Goal: Communication & Community: Answer question/provide support

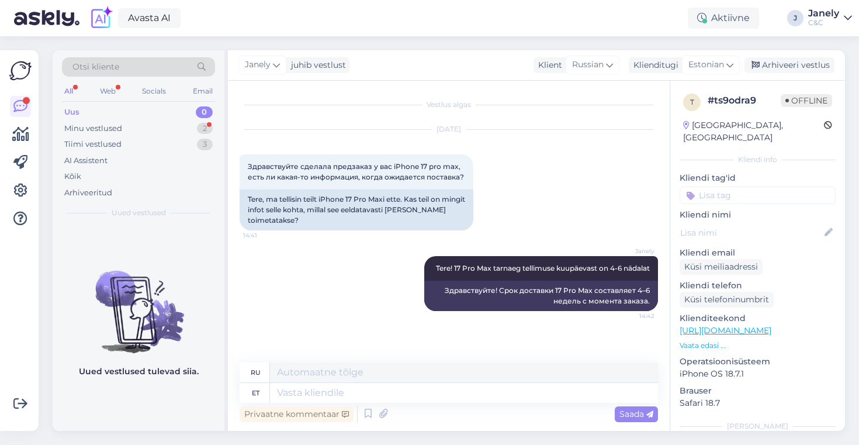
click at [154, 137] on div "Tiimi vestlused 3" at bounding box center [138, 144] width 153 height 16
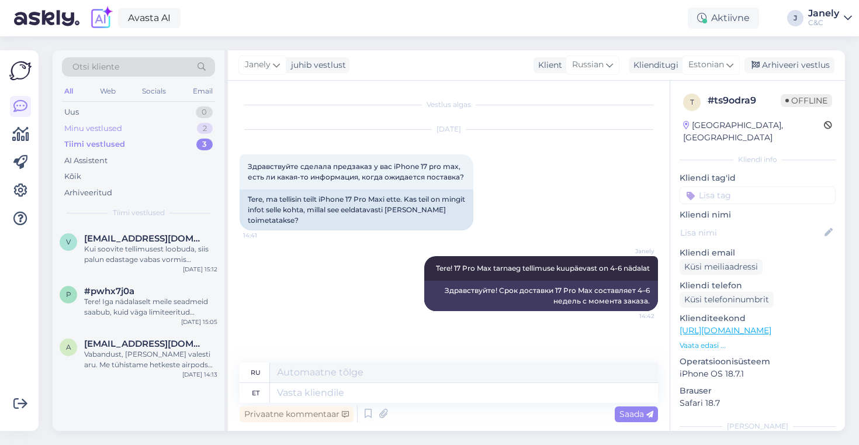
click at [148, 122] on div "Minu vestlused 2" at bounding box center [138, 128] width 153 height 16
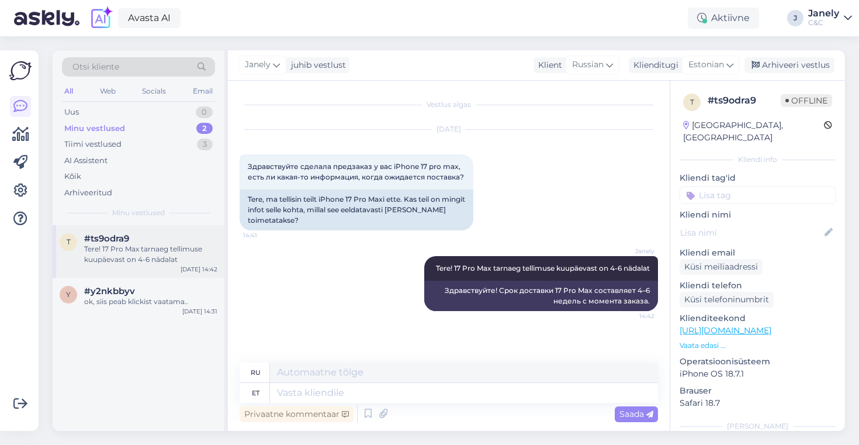
click at [174, 247] on div "Tere! 17 Pro Max tarnaeg tellimuse kuupäevast on 4-6 nädalat" at bounding box center [150, 254] width 133 height 21
click at [191, 308] on div "[DATE] 14:31" at bounding box center [199, 311] width 35 height 9
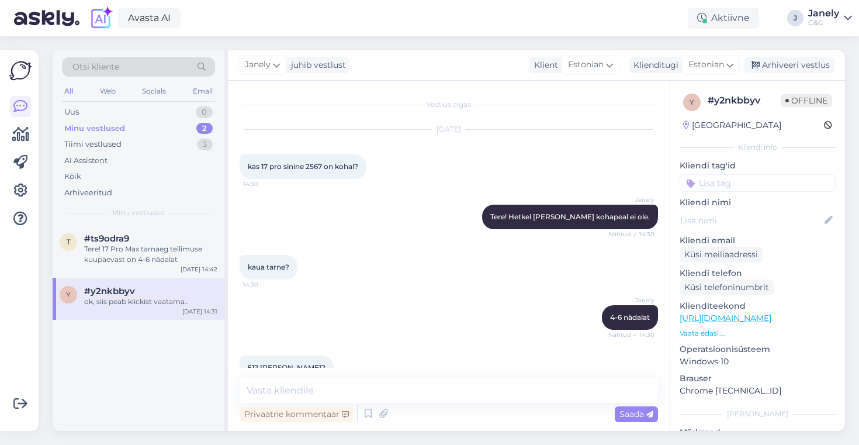
scroll to position [136, 0]
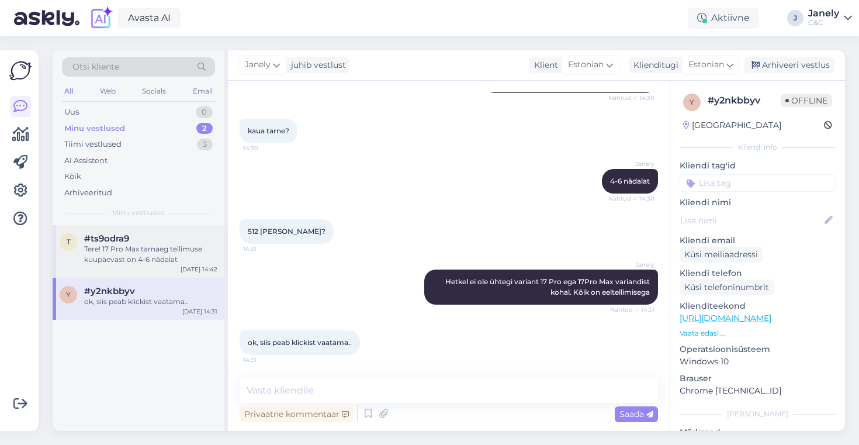
drag, startPoint x: 158, startPoint y: 257, endPoint x: 165, endPoint y: 257, distance: 7.0
click at [158, 257] on div "Tere! 17 Pro Max tarnaeg tellimuse kuupäevast on 4-6 nädalat" at bounding box center [150, 254] width 133 height 21
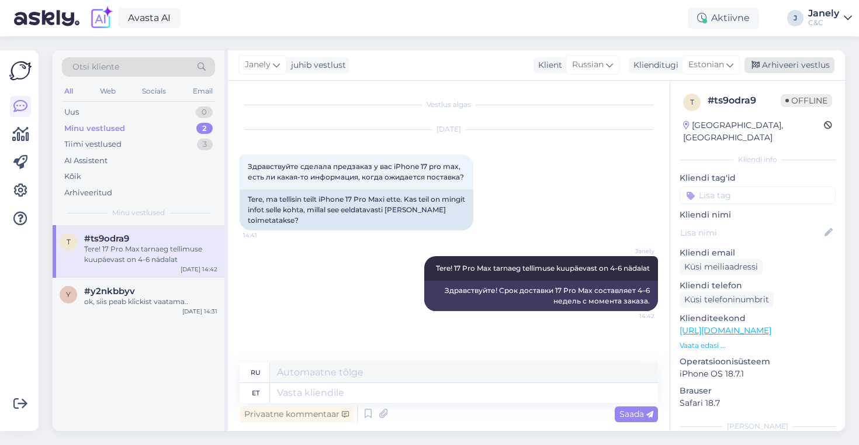
click at [772, 61] on div "Arhiveeri vestlus" at bounding box center [789, 65] width 90 height 16
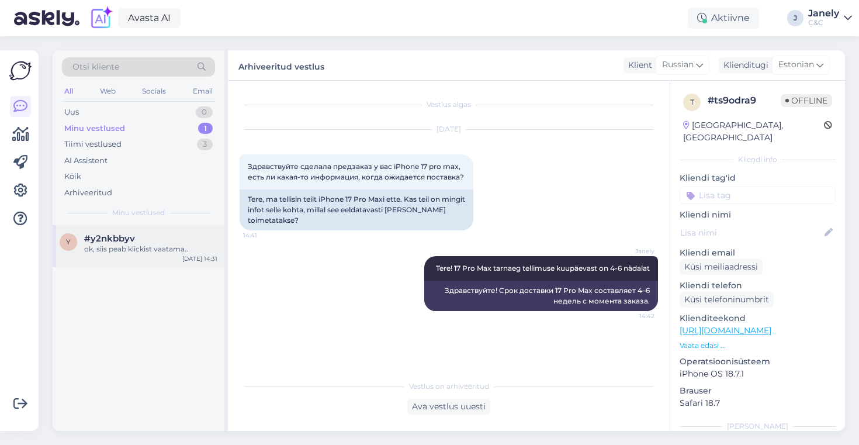
click at [147, 246] on div "ok, siis peab klickist vaatama.." at bounding box center [150, 249] width 133 height 11
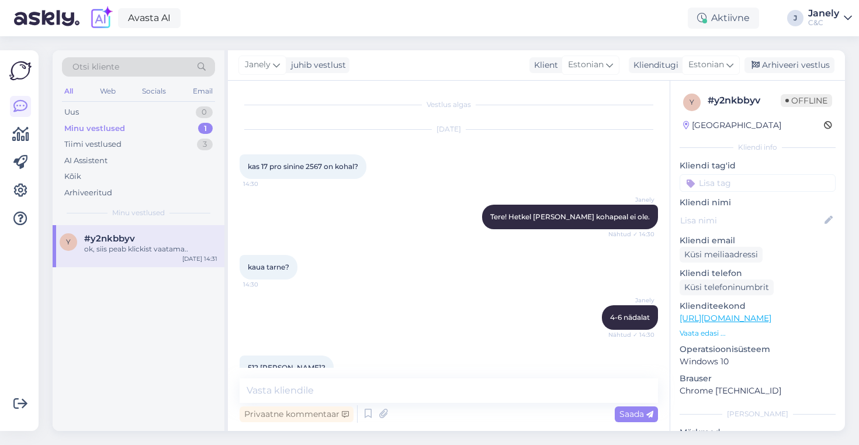
scroll to position [136, 0]
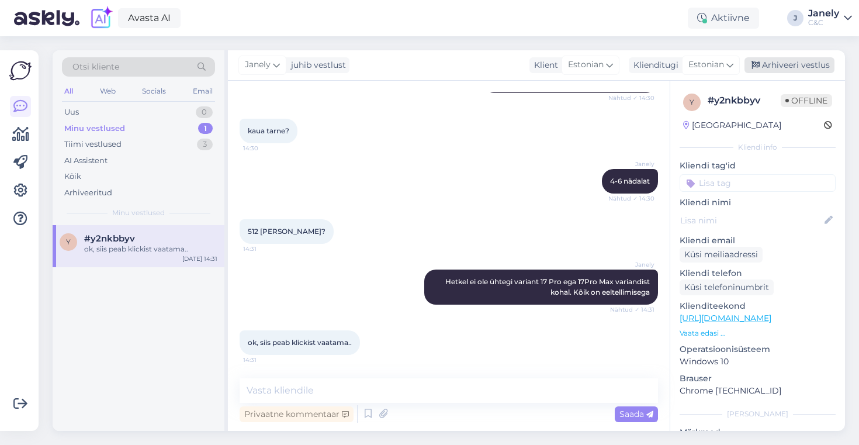
click at [786, 57] on div "Arhiveeri vestlus" at bounding box center [789, 65] width 90 height 16
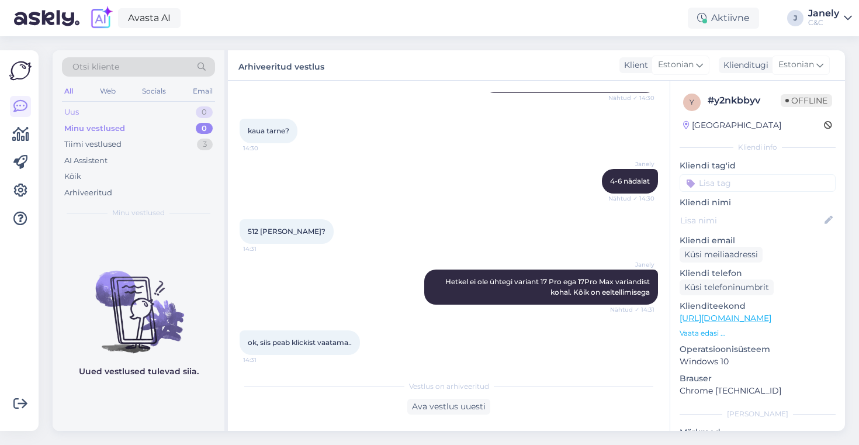
click at [140, 113] on div "Uus 0" at bounding box center [138, 112] width 153 height 16
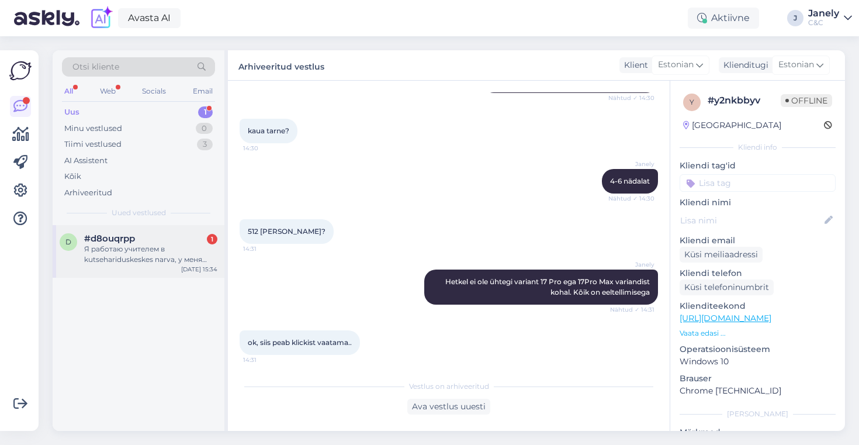
click at [171, 257] on div "Я работаю учителем в kutsehariduskeskes narva, у меня нету itic карты, как я мо…" at bounding box center [150, 254] width 133 height 21
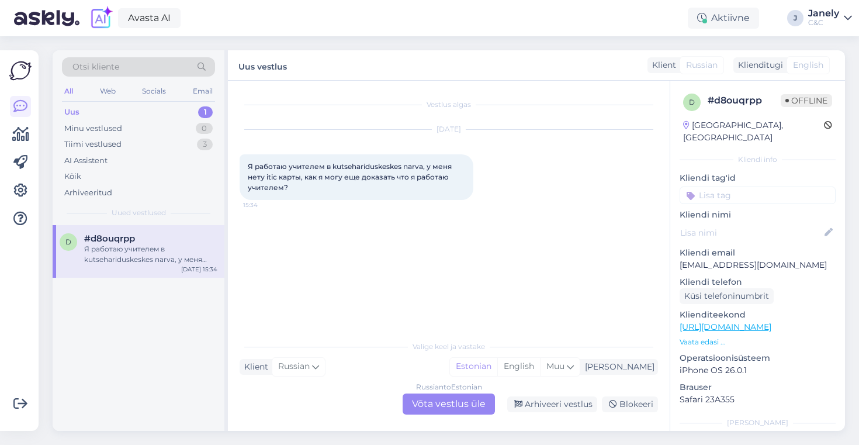
click at [459, 401] on div "Russian to Estonian Võta vestlus üle" at bounding box center [449, 403] width 92 height 21
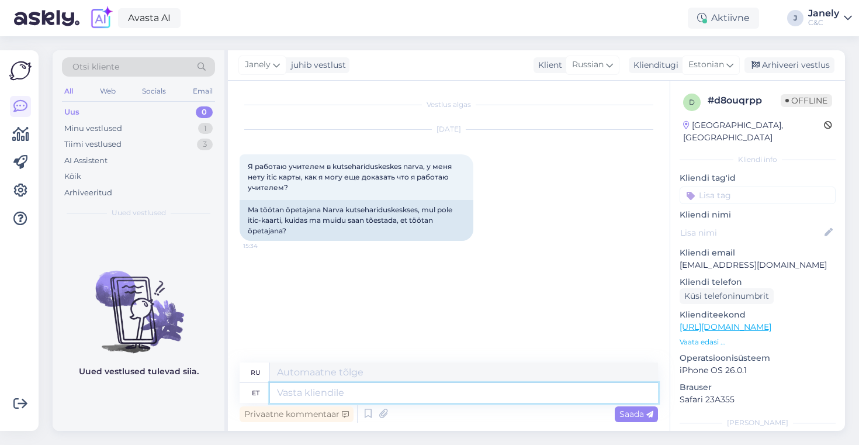
click at [458, 402] on div "ru et Privaatne kommentaar Saada" at bounding box center [449, 393] width 418 height 63
type textarea "Tere!"
type textarea "Привет!"
type textarea "Tere! Saate t"
type textarea "Привет! Ты можешь"
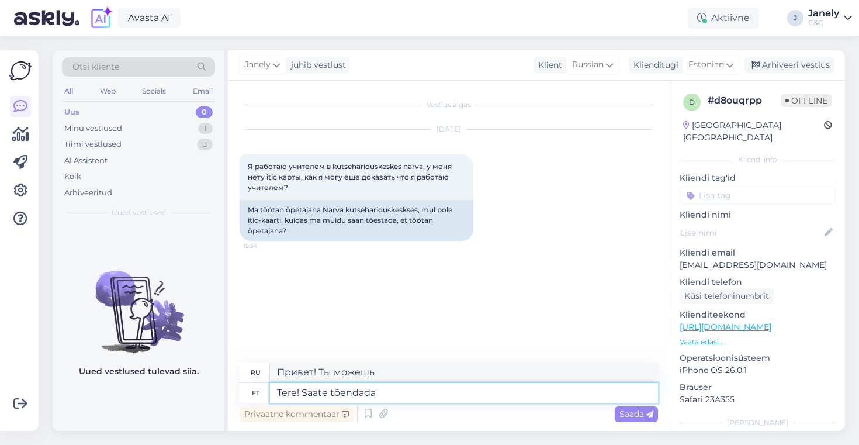
type textarea "Tere! Saate tõendada"
type textarea "Привет! Ты можешь доказать"
type textarea "Tere! Saate tõendada läbi"
type textarea "Привет! Ты можешь это доказать через"
type textarea "Tere! Saate tõendad"
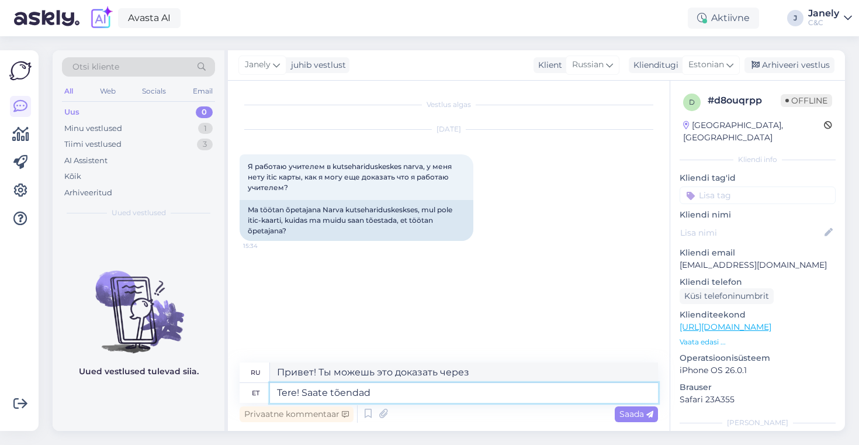
type textarea "Привет! Ты можешь доказать"
type textarea "Tere! Saate tõendada interneti k"
type textarea "Привет! Ты можешь доказать, что интернет"
type textarea "Tere! Saate tõendada interneti [PERSON_NAME]"
type textarea "Привет! Вы можете это доказать в форме интернет-заявки."
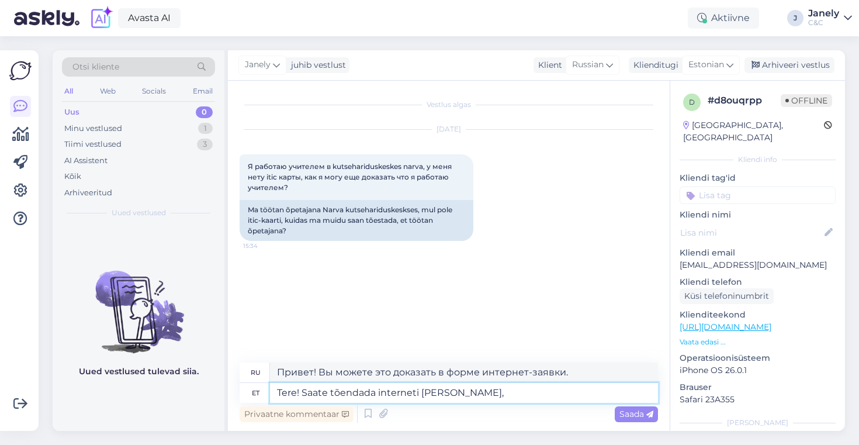
type textarea "Tere! Saate tõendada interneti [PERSON_NAME], k"
type textarea "Привет! Вы можете это доказать в форме интернета,"
type textarea "Tere! Saate tõendada interneti [PERSON_NAME], kuhu on"
type textarea "Здравствуйте! Вы можете подтвердить наличие интернет-соединения."
type textarea "Tere! Saate tõendada interneti [PERSON_NAME], kuhu on teil"
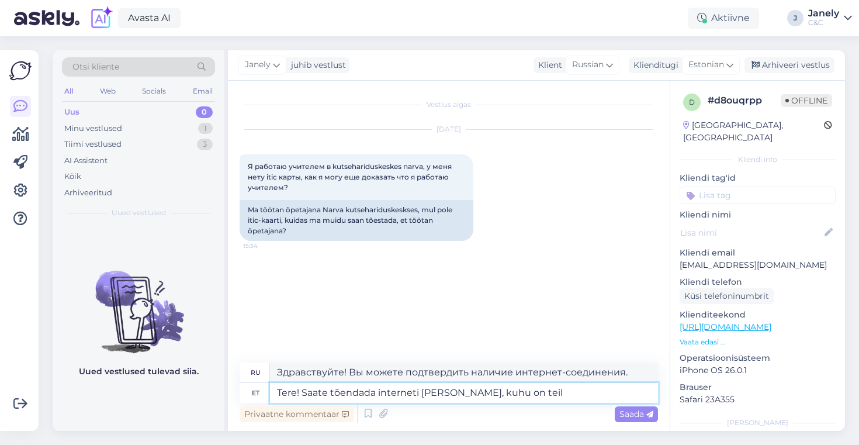
type textarea "Здравствуйте! Вы можете подтвердить это в виде подключения к интернету, где у в…"
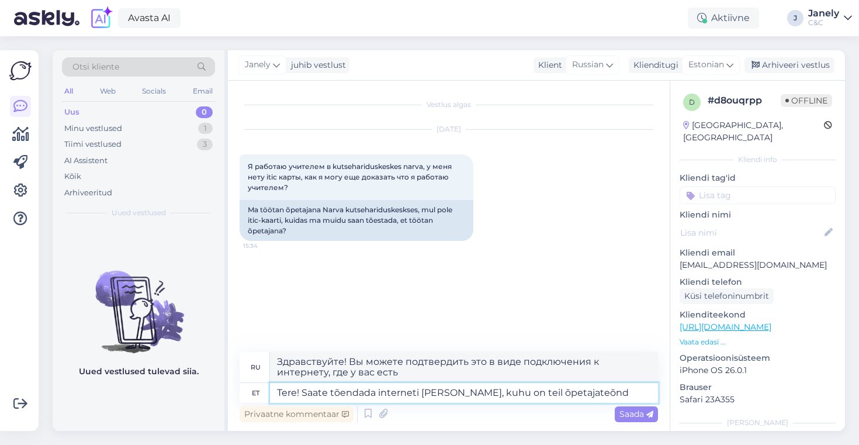
type textarea "Tere! Saate tõendada interneti [PERSON_NAME], kuhu on teil õpetajateõnd"
type textarea "Здравствуйте! Вы можете подтвердить онлайн, что у вас есть лицензия учителя."
type textarea "Tere! Saate tõendada interneti [PERSON_NAME], kuhu on teil õpetajatõend ol"
type textarea "Здравствуйте! Вы можете подтвердить онлайн наличие у вас сертификата преподават…"
type textarea "Tere! Saate tõendada interneti [PERSON_NAME], kuhu on teil õpetajatõend olemas …"
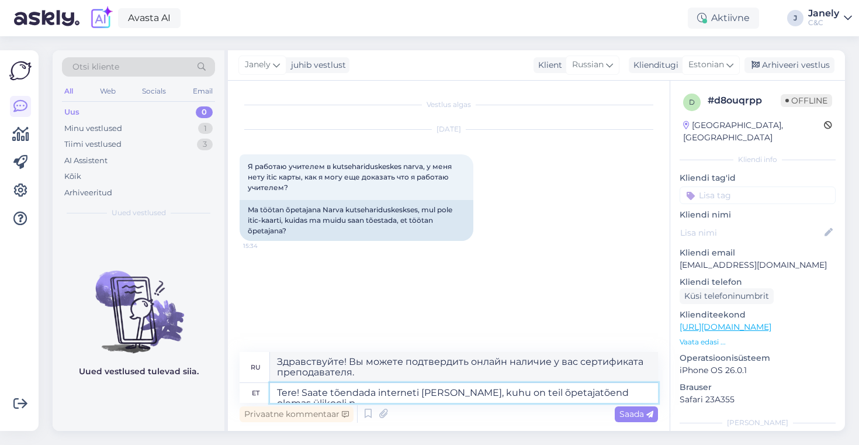
type textarea "Здравствуйте! Вы можете подтвердить онлайн наличие у вас сертификата преподават…"
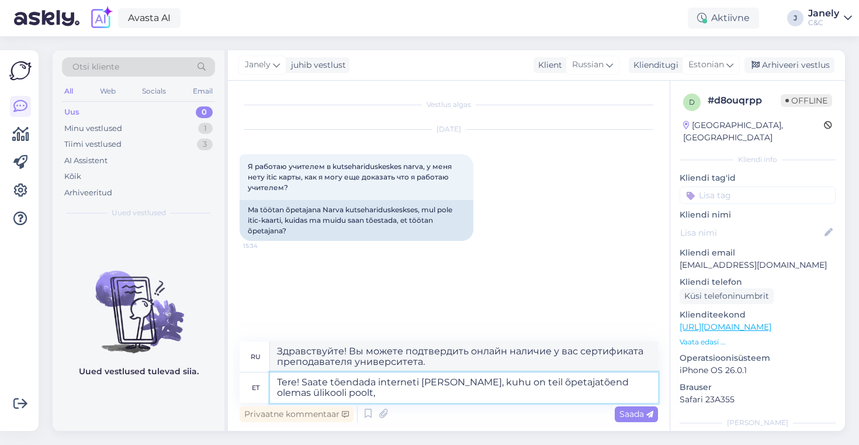
type textarea "Tere! Saate tõendada interneti [PERSON_NAME], kuhu on teil õpetajatõend olemas …"
type textarea "Здравствуйте! Вы можете подтвердить онлайн, что у вас есть сертификат преподава…"
type textarea "Tere! Saate tõendada interneti [PERSON_NAME], kuhu on teil õpetajatõend olemas …"
type textarea "Здравствуйте! Вы можете подтвердить онлайн наличие у вас сертификата преподават…"
type textarea "Tere! Saate tõendada interneti [PERSON_NAME], kuhu on teil õpetajatõend olemas …"
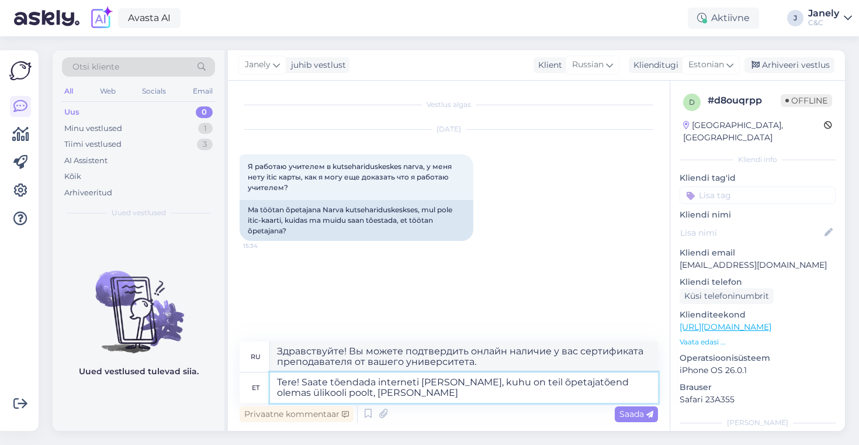
type textarea "Здравствуйте! Вы можете подтвердить онлайн, что у вас есть сертификат преподава…"
type textarea "Tere! Saate tõendada interneti [PERSON_NAME], kuhu on teil õpetajatõend olemas …"
type textarea "Здравствуйте! Вы можете подтвердить онлайн, что у вас есть сертификат преподава…"
type textarea "Tere! Saate tõendada interneti [PERSON_NAME], kuhu on teil õpetajatõend olemas …"
type textarea "Здравствуйте! Вы можете подтвердить онлайн наличие у вас сертификата преподават…"
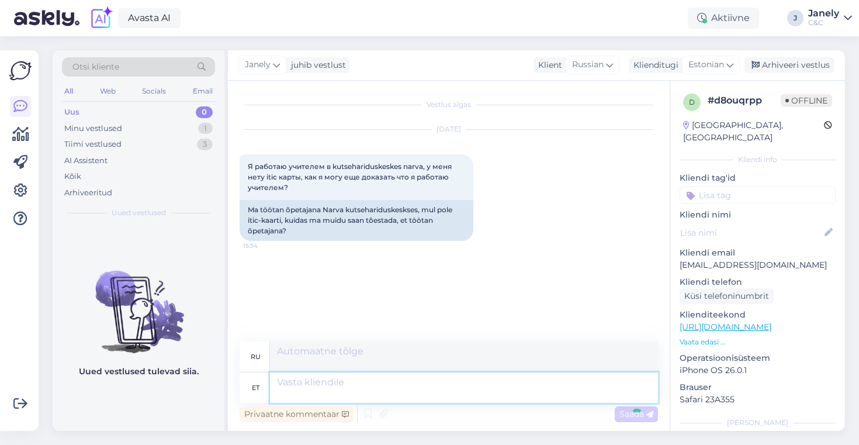
scroll to position [4, 0]
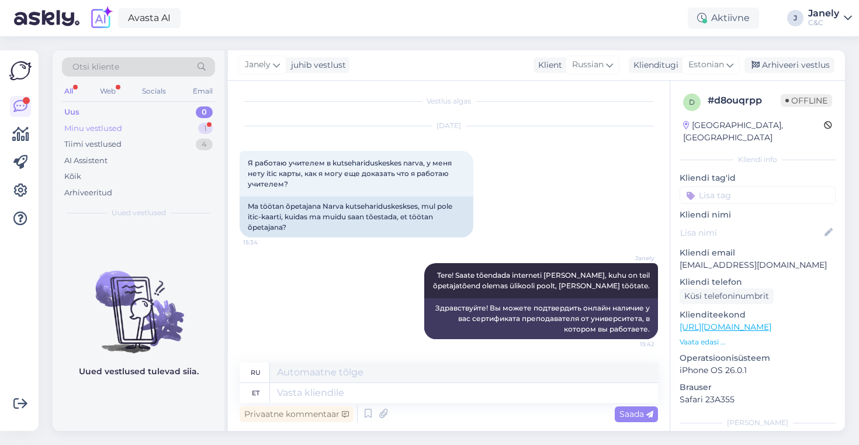
click at [172, 131] on div "Minu vestlused 1" at bounding box center [138, 128] width 153 height 16
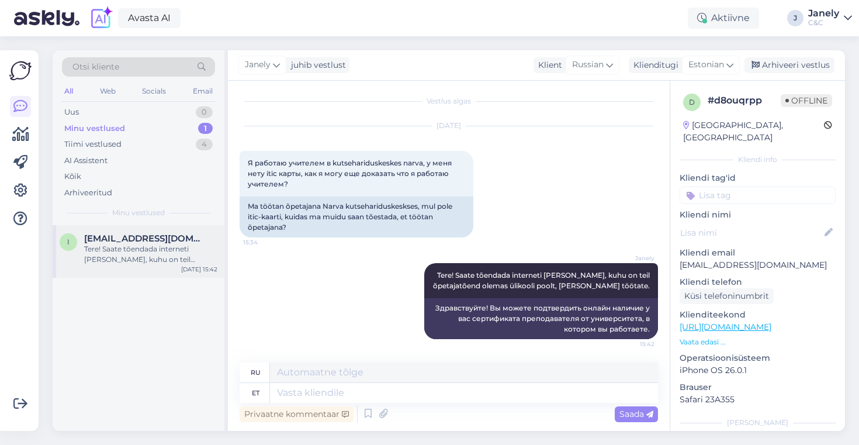
click at [190, 238] on span "[EMAIL_ADDRESS][DOMAIN_NAME]" at bounding box center [145, 238] width 122 height 11
click at [795, 64] on div "Arhiveeri vestlus" at bounding box center [789, 65] width 90 height 16
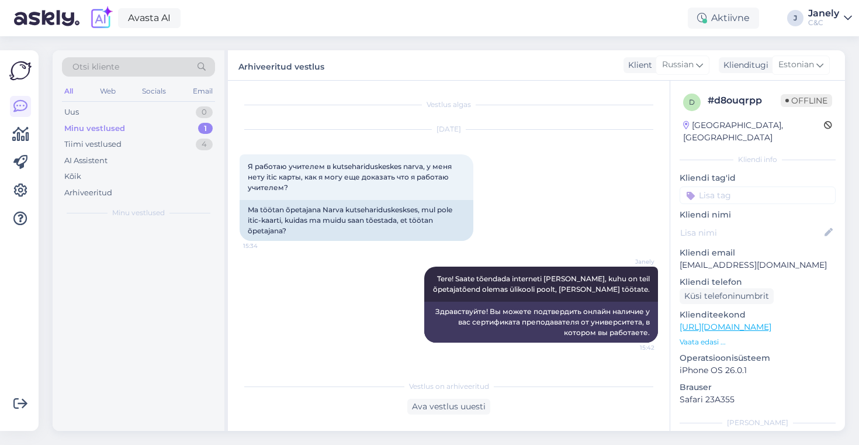
scroll to position [0, 0]
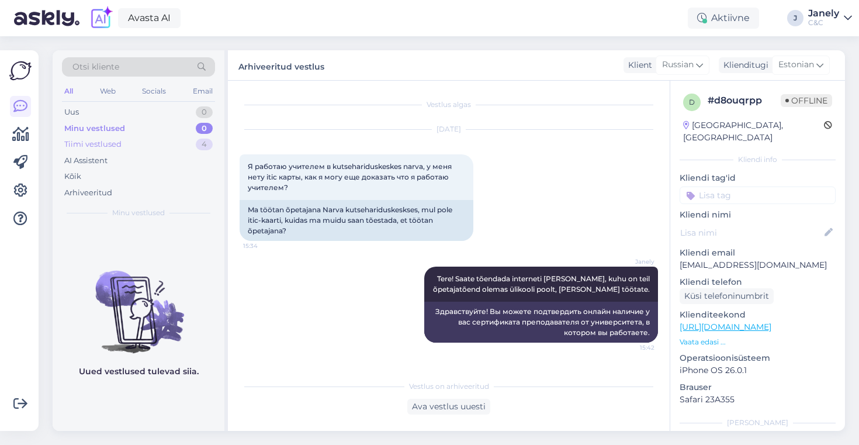
click at [157, 140] on div "Tiimi vestlused 4" at bounding box center [138, 144] width 153 height 16
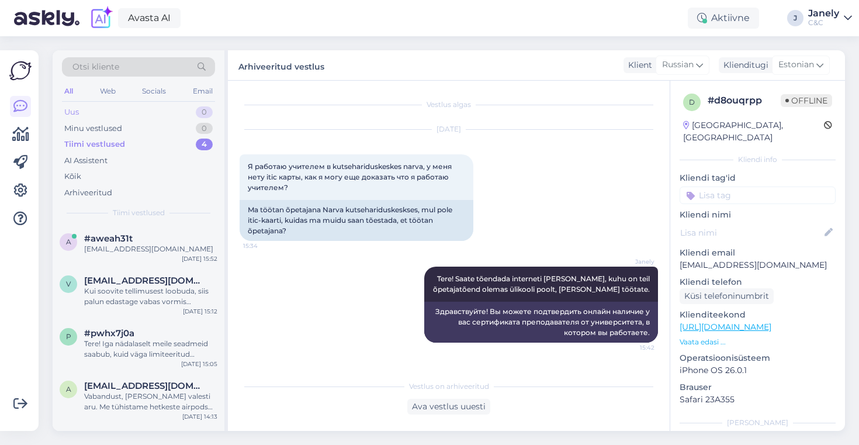
click at [155, 117] on div "Uus 0" at bounding box center [138, 112] width 153 height 16
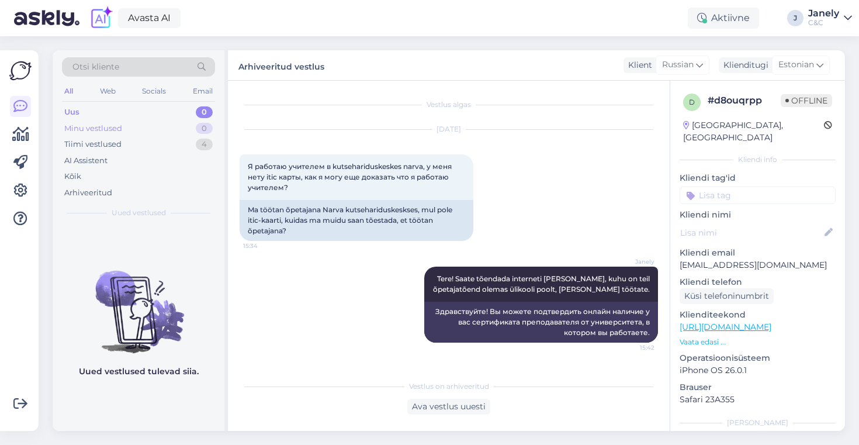
click at [155, 127] on div "Minu vestlused 0" at bounding box center [138, 128] width 153 height 16
click at [173, 134] on div "Minu vestlused 0" at bounding box center [138, 128] width 153 height 16
click at [154, 130] on div "Minu vestlused 0" at bounding box center [138, 128] width 153 height 16
click at [154, 150] on div "Tiimi vestlused 4" at bounding box center [138, 144] width 153 height 16
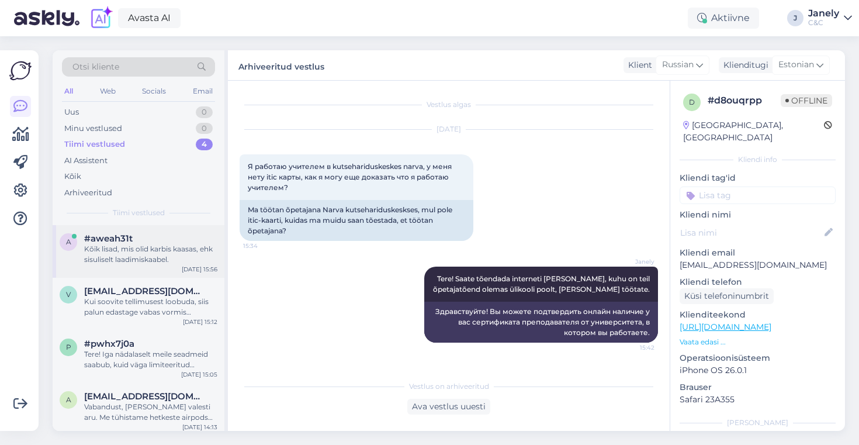
click at [168, 244] on div "Kõik lisad, mis olid karbis kaasas, ehk sisuliselt laadimiskaabel." at bounding box center [150, 254] width 133 height 21
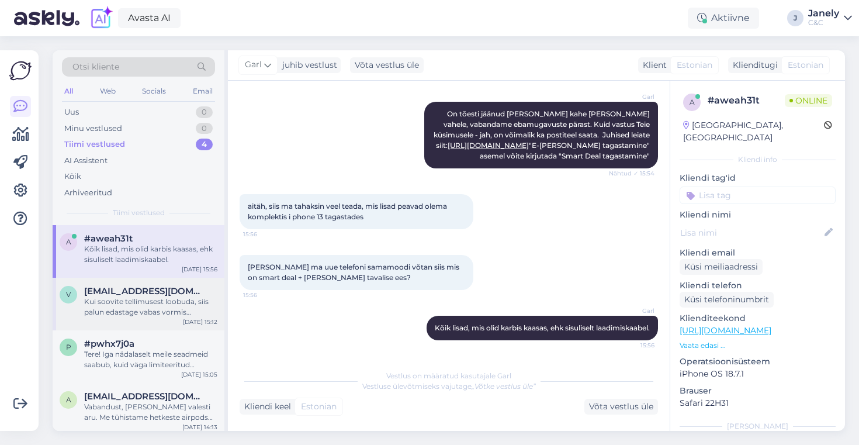
click at [170, 302] on div "Kui soovite tellimusest loobuda, siis palun edastage vabas vormis tühistamise s…" at bounding box center [150, 306] width 133 height 21
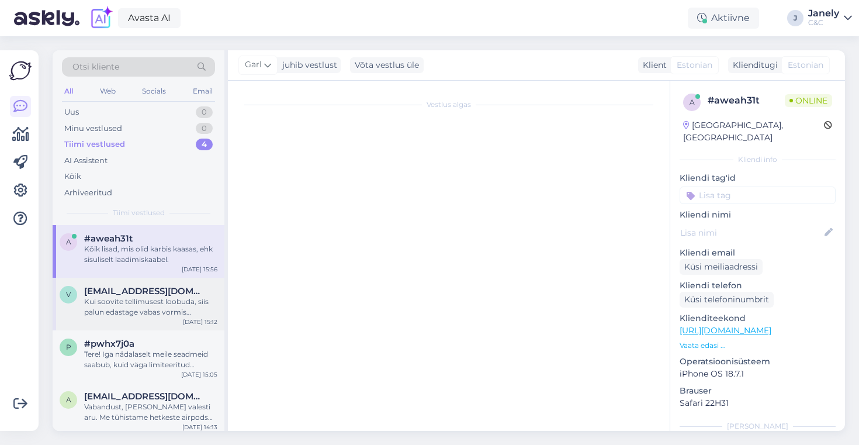
scroll to position [2321, 0]
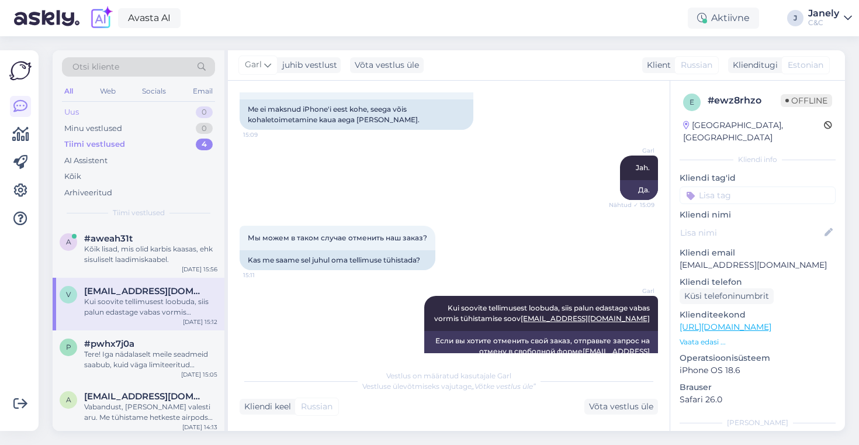
click at [132, 110] on div "Uus 0" at bounding box center [138, 112] width 153 height 16
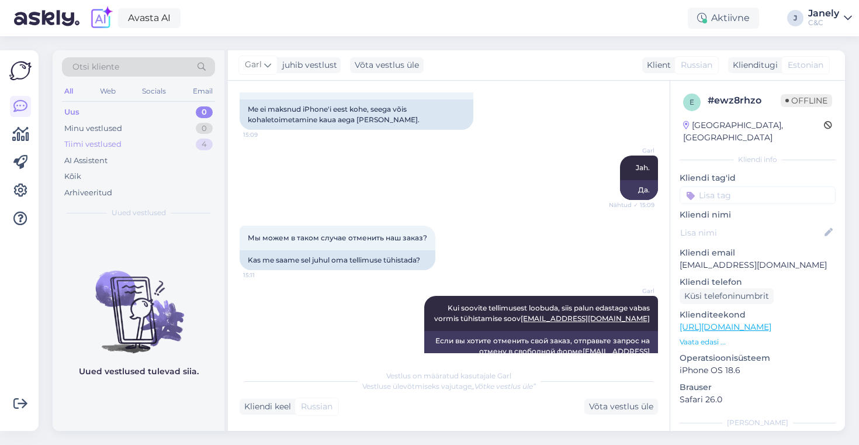
click at [153, 140] on div "Tiimi vestlused 4" at bounding box center [138, 144] width 153 height 16
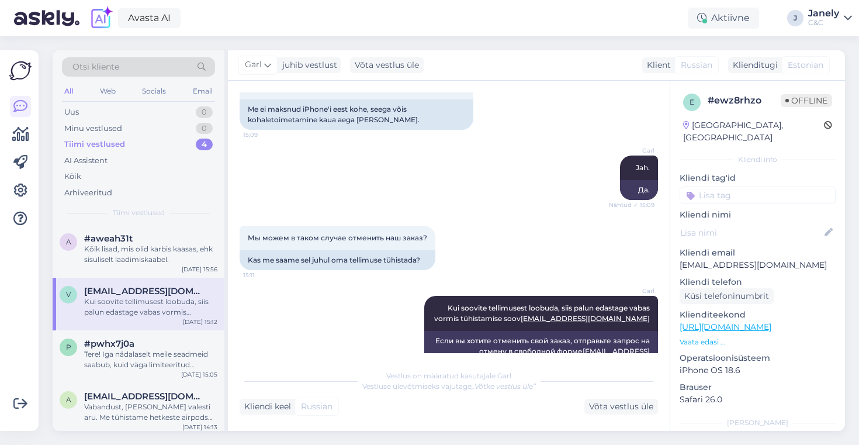
click at [179, 314] on div "Kui soovite tellimusest loobuda, siis palun edastage vabas vormis tühistamise s…" at bounding box center [150, 306] width 133 height 21
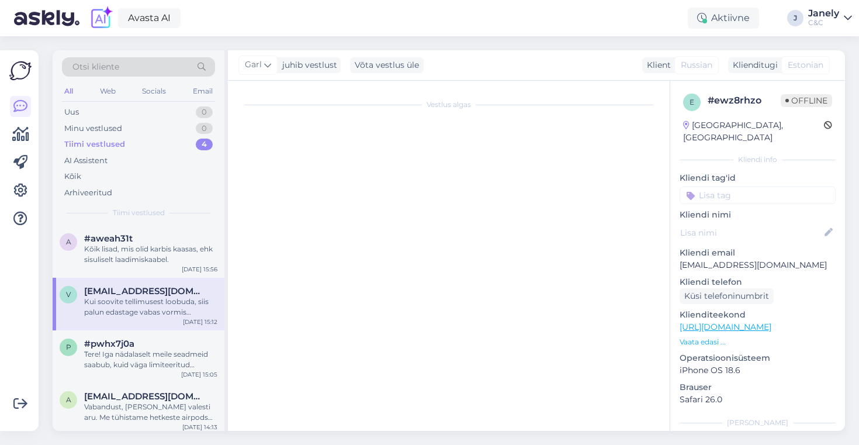
scroll to position [0, 0]
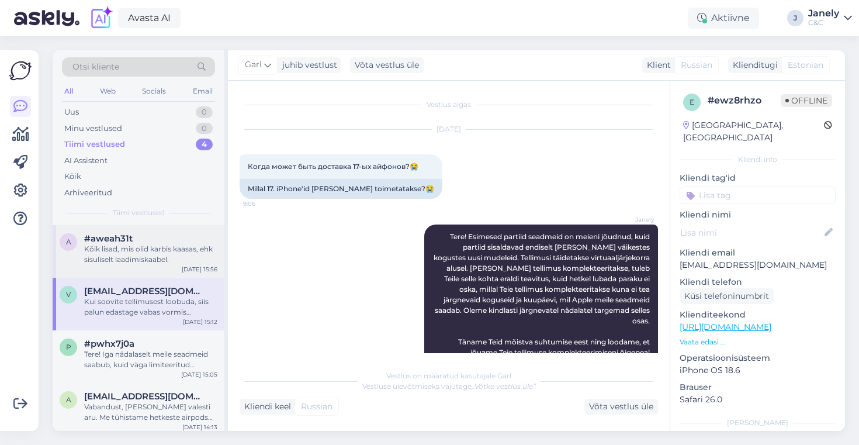
click at [174, 254] on div "Kõik lisad, mis olid karbis kaasas, ehk sisuliselt laadimiskaabel." at bounding box center [150, 254] width 133 height 21
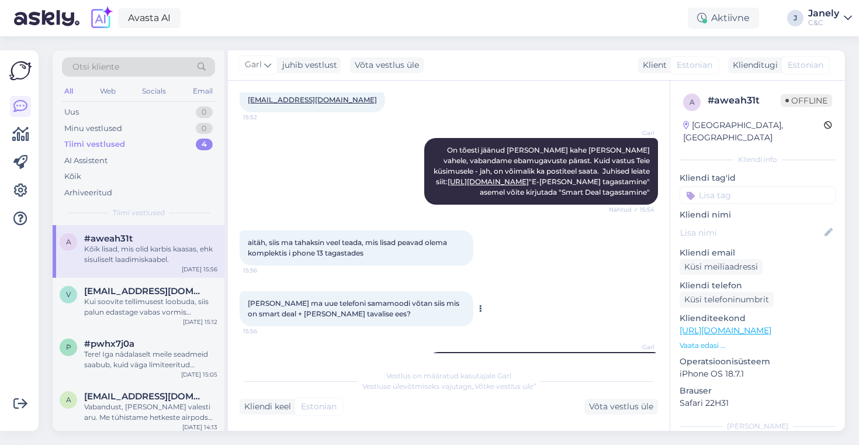
scroll to position [377, 0]
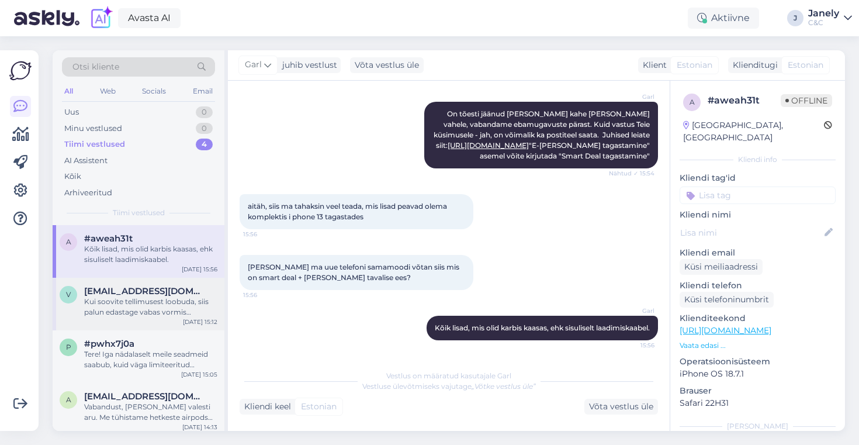
click at [154, 307] on div "Kui soovite tellimusest loobuda, siis palun edastage vabas vormis tühistamise s…" at bounding box center [150, 306] width 133 height 21
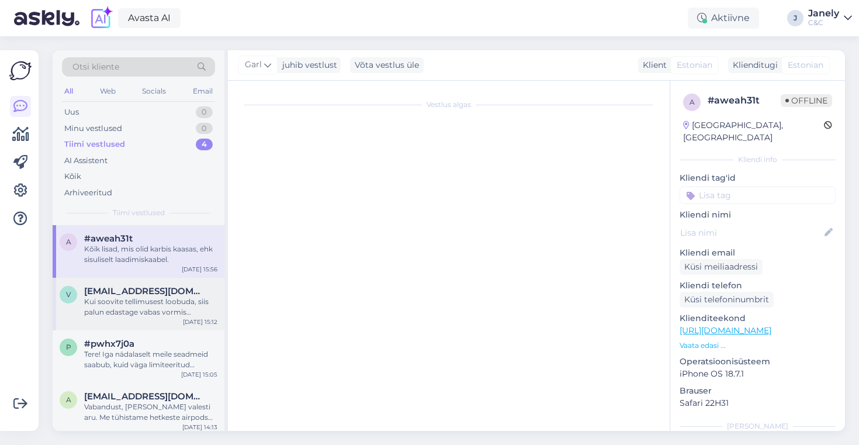
scroll to position [2321, 0]
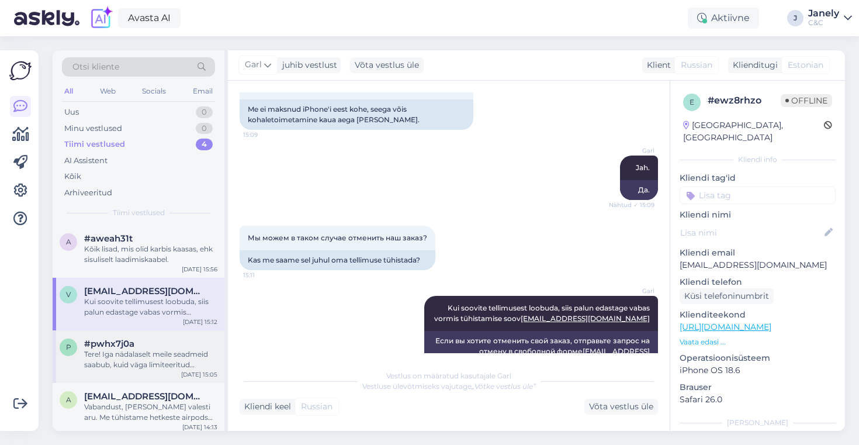
click at [178, 363] on div "Tere! Iga nädalaselt meile seadmeid saabub, kuid väga limiteeritud kogustes, mi…" at bounding box center [150, 359] width 133 height 21
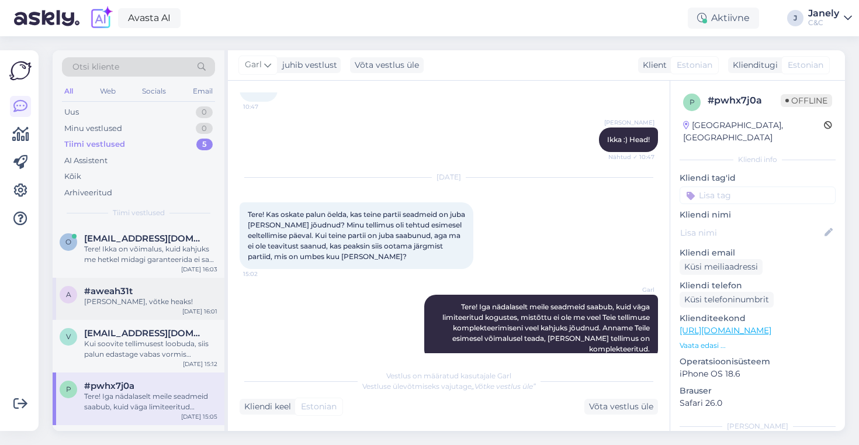
click at [160, 279] on div "a #aweah31t [PERSON_NAME], võtke heaks! [DATE] 16:01" at bounding box center [139, 299] width 172 height 42
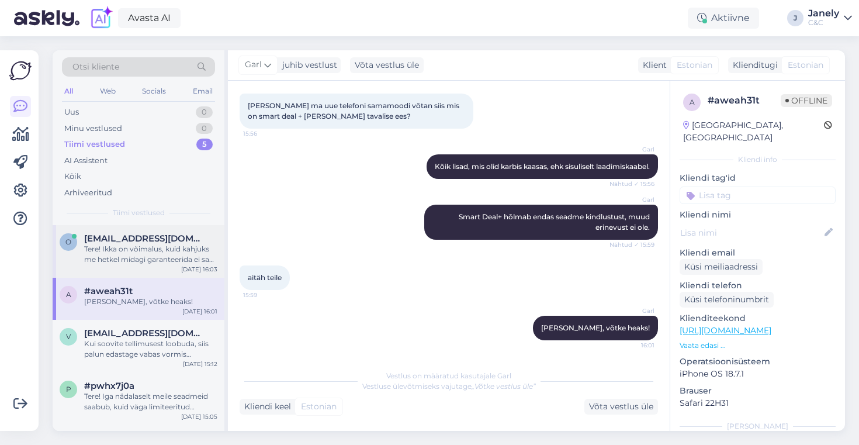
click at [168, 227] on div "o [EMAIL_ADDRESS][DOMAIN_NAME] Tere! Ikka on võimalus, kuid kahjuks me hetkel m…" at bounding box center [139, 251] width 172 height 53
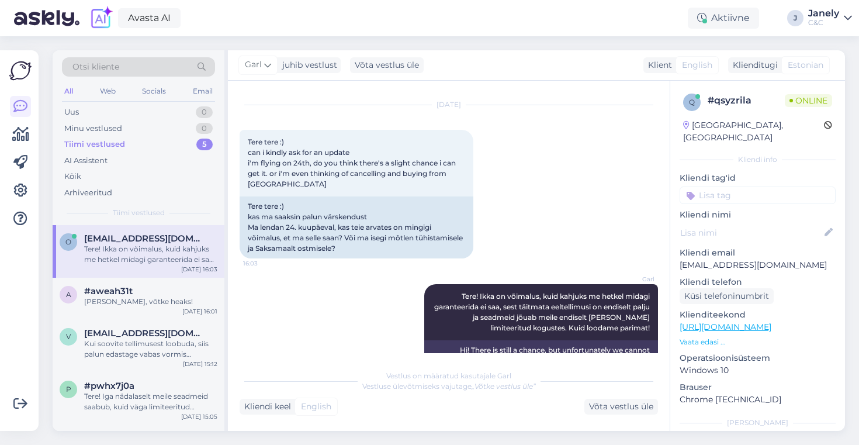
click at [173, 244] on div "Tere! Ikka on võimalus, kuid kahjuks me hetkel midagi garanteerida ei saa, sest…" at bounding box center [150, 254] width 133 height 21
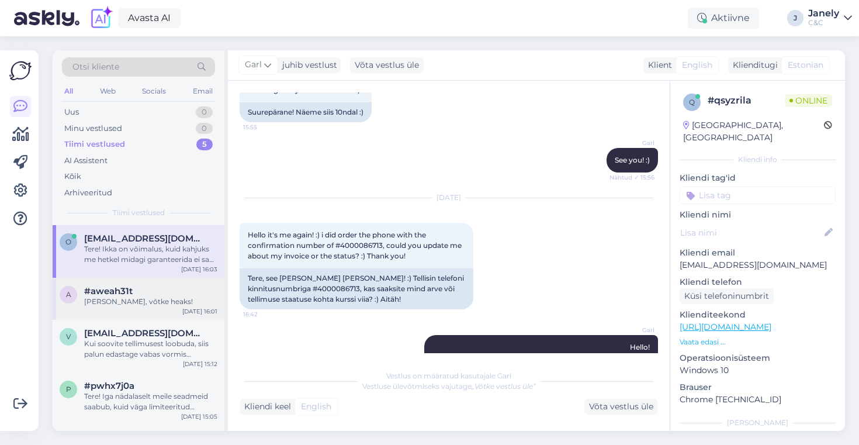
click at [169, 313] on div "a #aweah31t [PERSON_NAME], võtke heaks! [DATE] 16:01" at bounding box center [139, 299] width 172 height 42
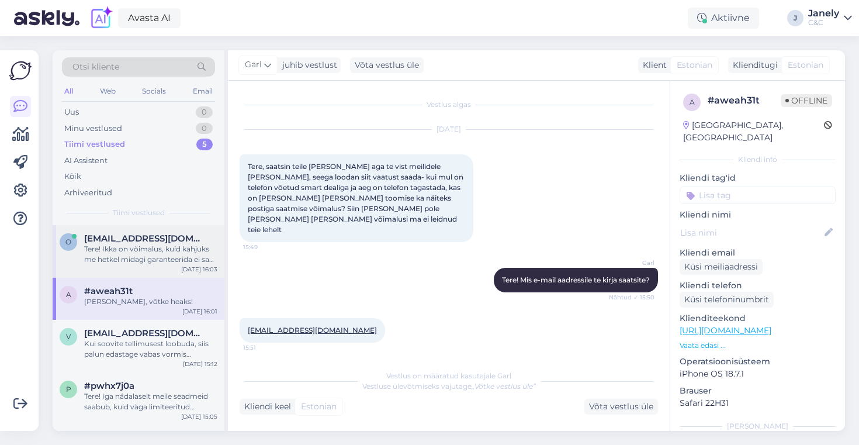
click at [182, 262] on div "Tere! Ikka on võimalus, kuid kahjuks me hetkel midagi garanteerida ei saa, sest…" at bounding box center [150, 254] width 133 height 21
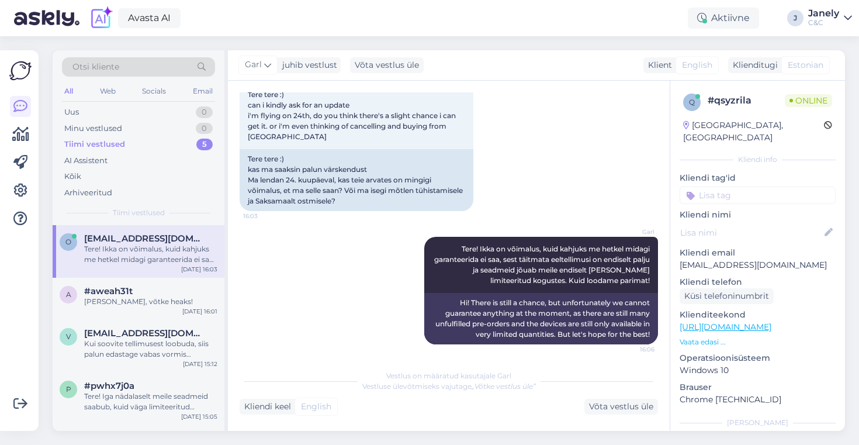
scroll to position [2908, 0]
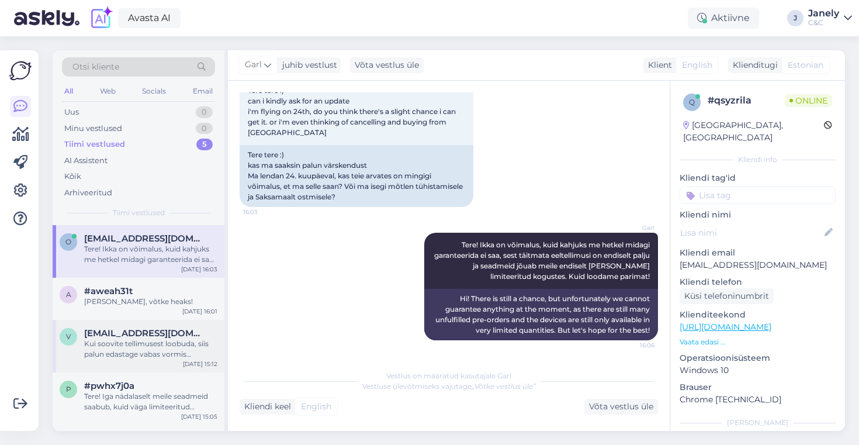
click at [166, 331] on span "[EMAIL_ADDRESS][DOMAIN_NAME]" at bounding box center [145, 333] width 122 height 11
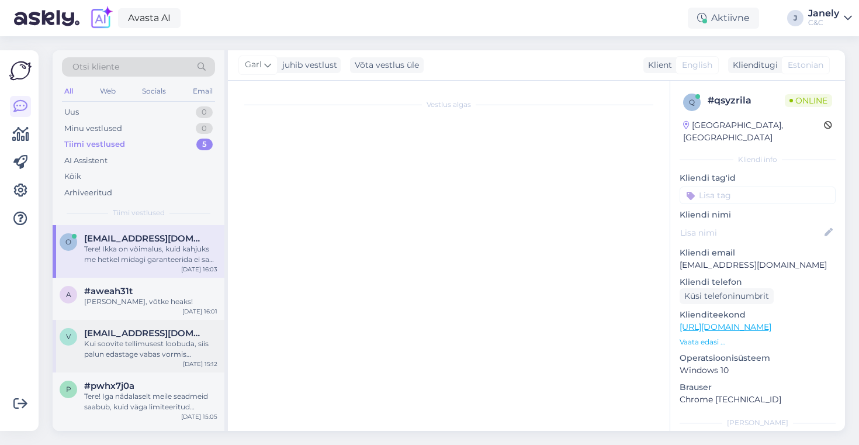
scroll to position [2321, 0]
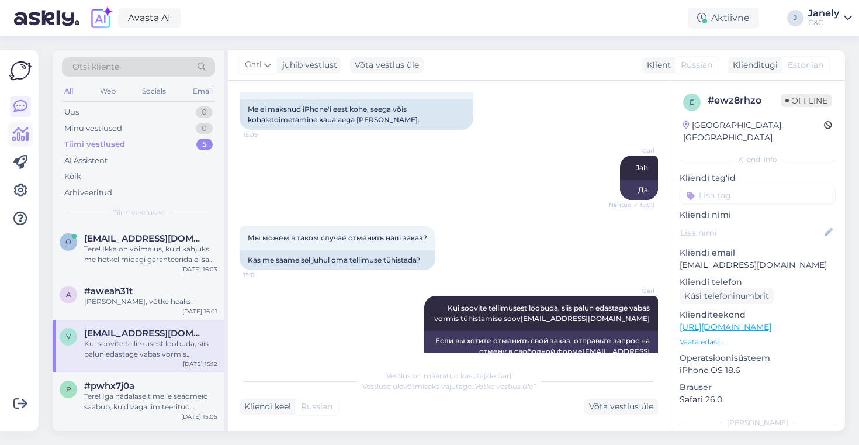
click at [21, 133] on icon at bounding box center [20, 134] width 17 height 14
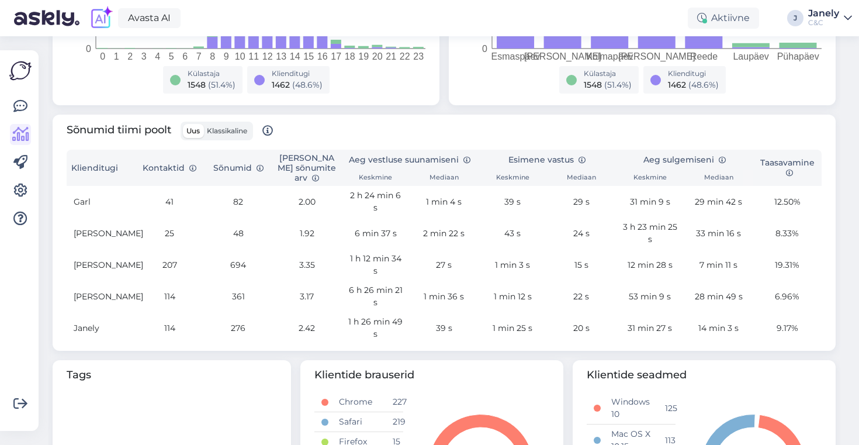
scroll to position [363, 0]
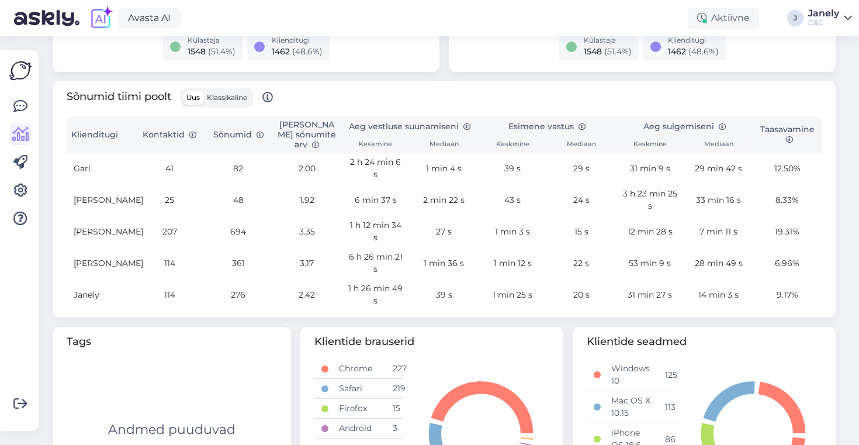
click at [11, 78] on img at bounding box center [20, 71] width 22 height 22
click at [19, 115] on link at bounding box center [20, 106] width 21 height 21
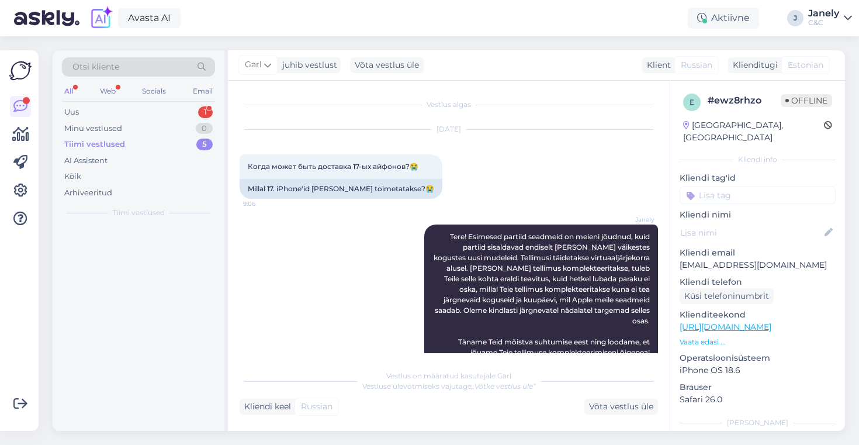
scroll to position [2321, 0]
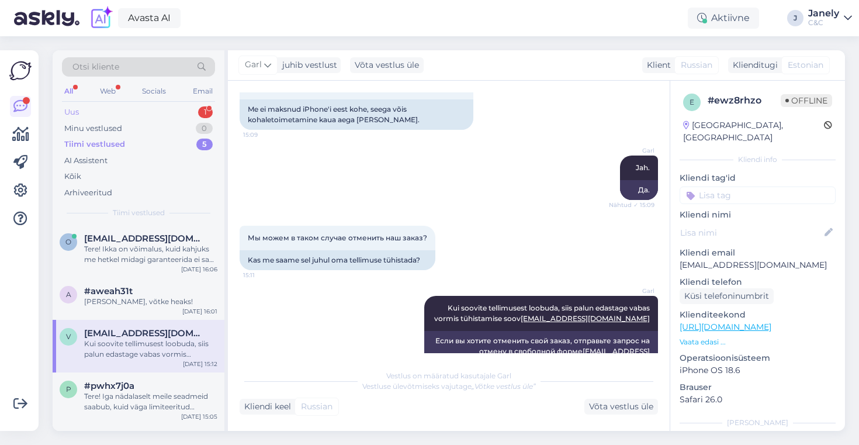
click at [130, 112] on div "Uus 1" at bounding box center [138, 112] width 153 height 16
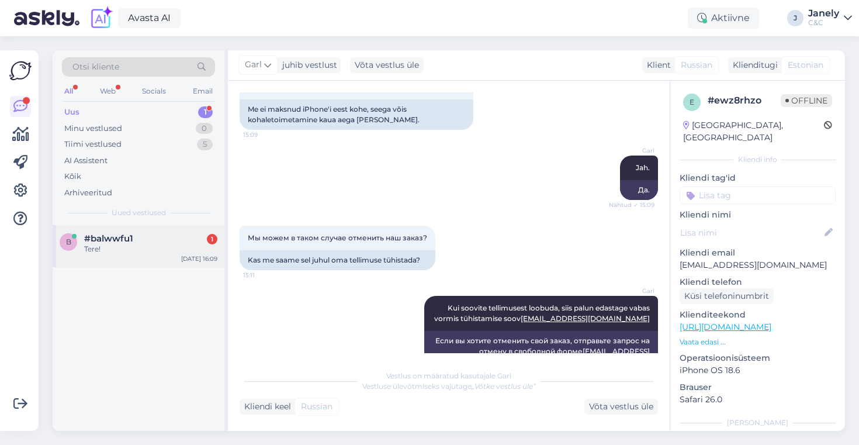
click at [155, 252] on div "Tere!" at bounding box center [150, 249] width 133 height 11
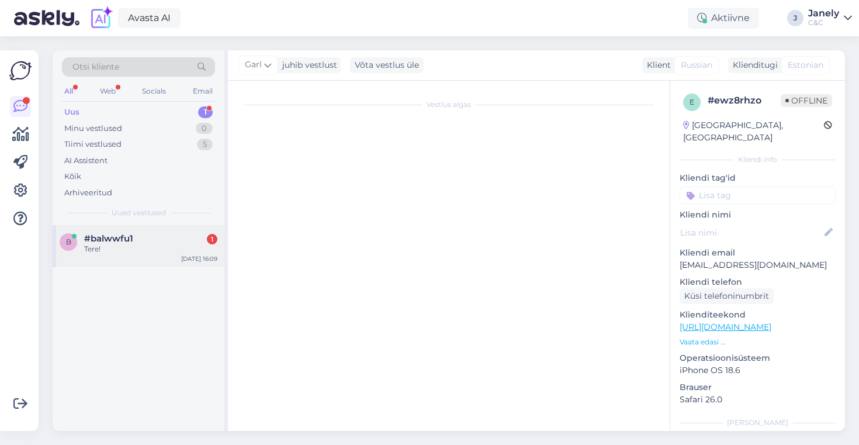
scroll to position [0, 0]
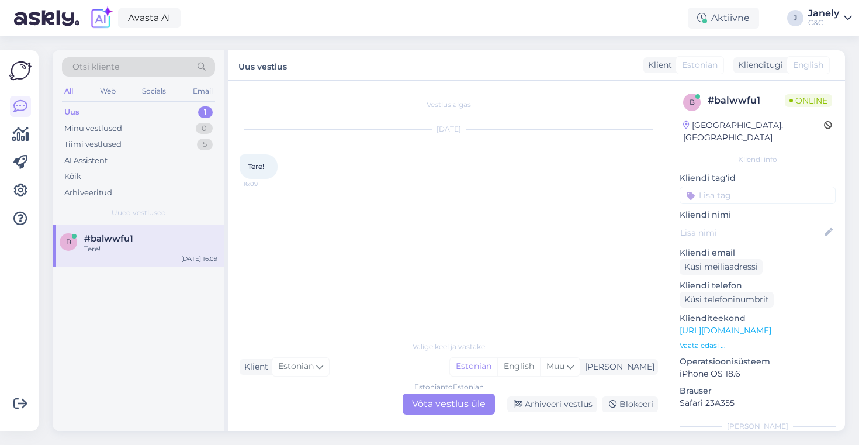
click at [437, 411] on div "Estonian to Estonian Võta vestlus üle" at bounding box center [449, 403] width 92 height 21
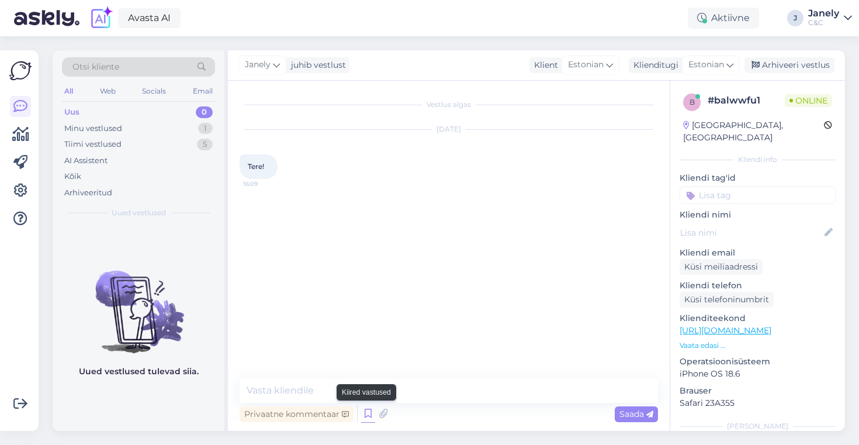
click at [366, 409] on icon at bounding box center [368, 414] width 14 height 18
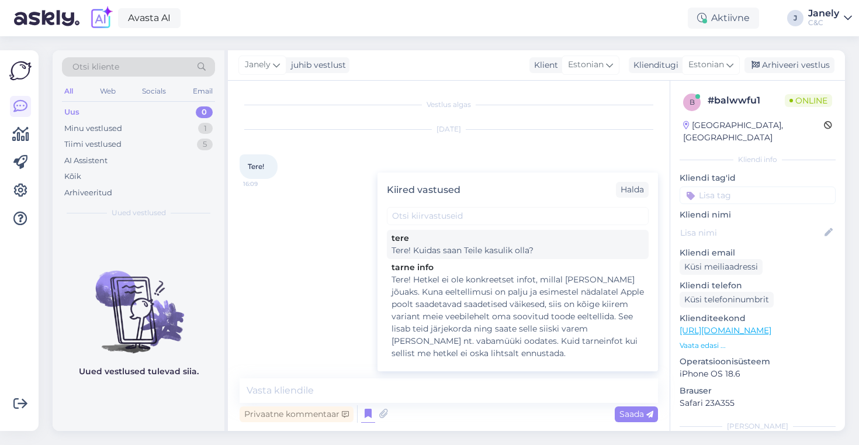
click at [455, 250] on div "Tere! Kuidas saan Teile kasulik olla?" at bounding box center [517, 250] width 252 height 12
type textarea "Tere! Kuidas saan Teile kasulik olla?"
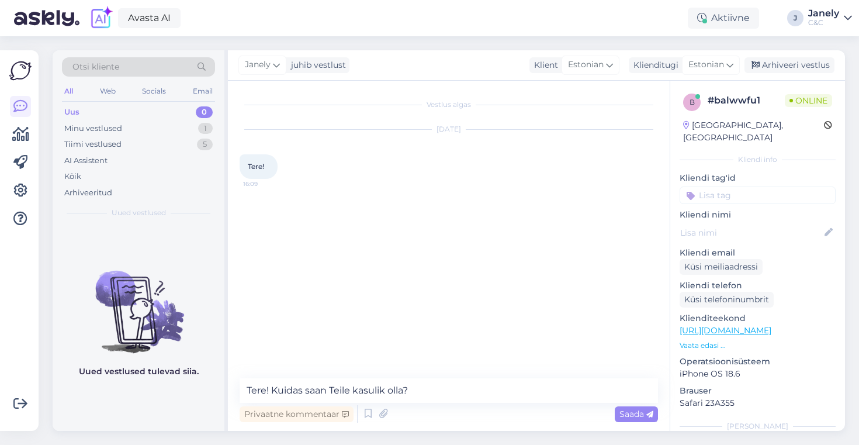
click at [630, 403] on div "Privaatne kommentaar Saada" at bounding box center [449, 414] width 418 height 22
click at [633, 416] on span "Saada" at bounding box center [636, 413] width 34 height 11
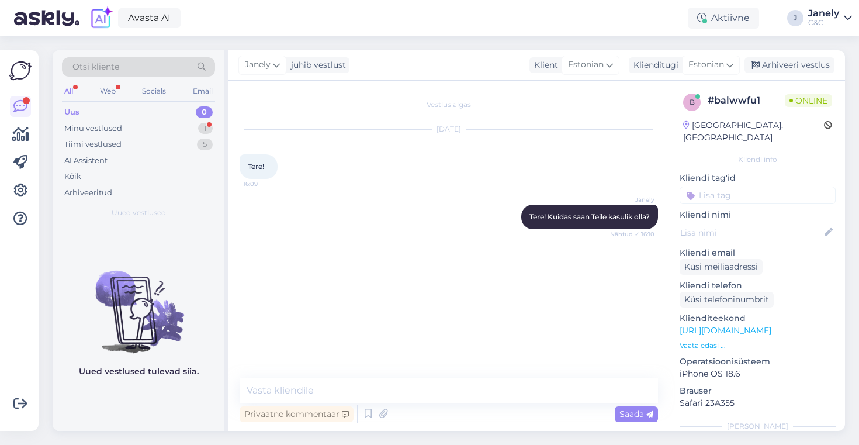
click at [377, 20] on div "Avasta AI Aktiivne J Janely C&C" at bounding box center [429, 18] width 859 height 36
click at [192, 129] on div "Minu vestlused 1" at bounding box center [138, 128] width 153 height 16
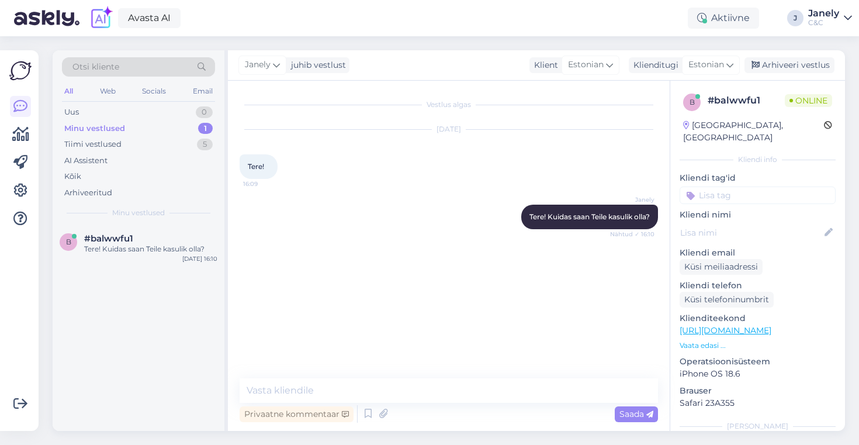
click at [334, 33] on div "Avasta AI Aktiivne J Janely C&C" at bounding box center [429, 18] width 859 height 36
click at [351, 16] on div "Avasta AI Aktiivne J Janely C&C" at bounding box center [429, 18] width 859 height 36
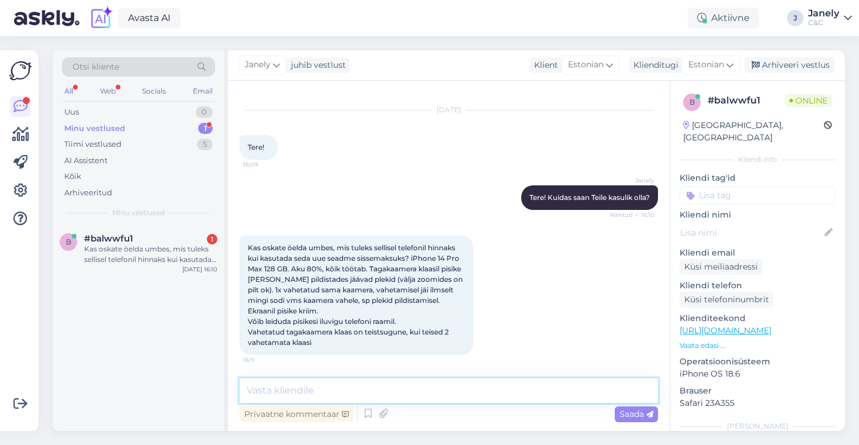
click at [321, 392] on textarea at bounding box center [449, 390] width 418 height 25
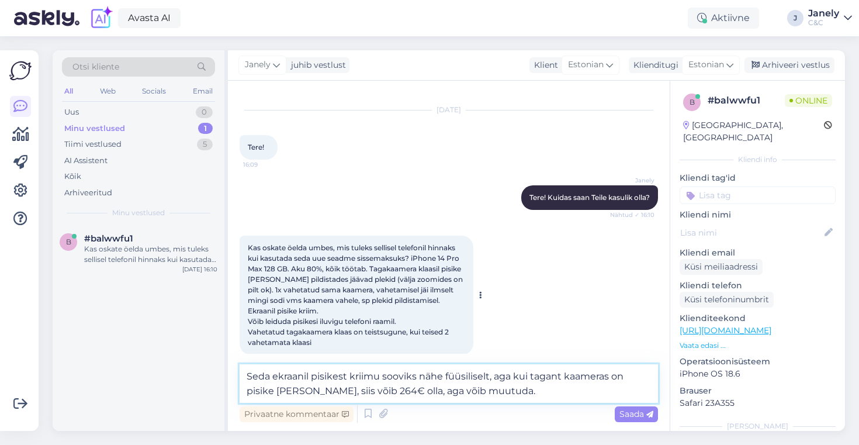
type textarea "Seda ekraanil pisikest kriimu sooviks nähe füüsiliselt, aga kui tagant kaameras…"
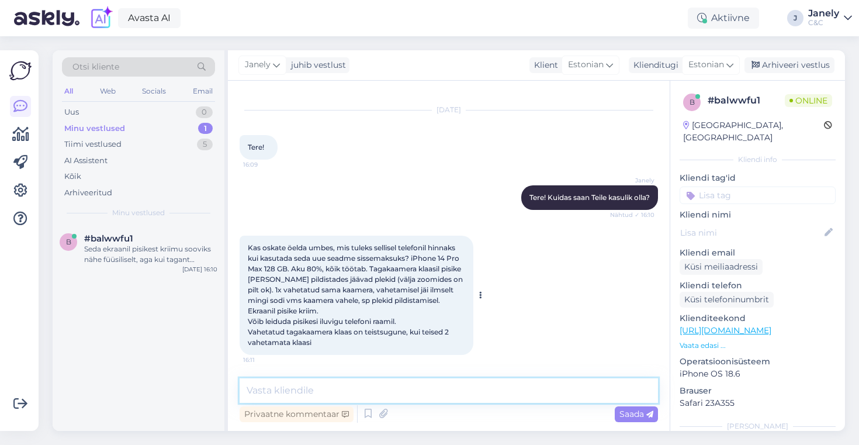
scroll to position [91, 0]
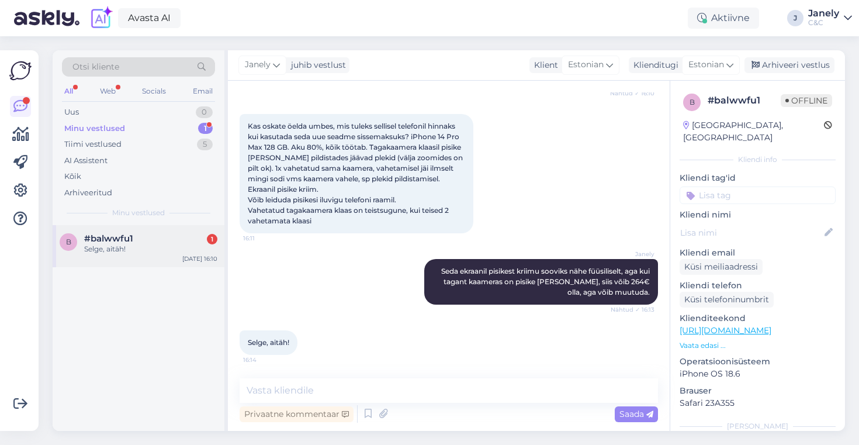
click at [164, 231] on div "b #balwwfu1 1 Selge, aitäh! [DATE] 16:10" at bounding box center [139, 246] width 172 height 42
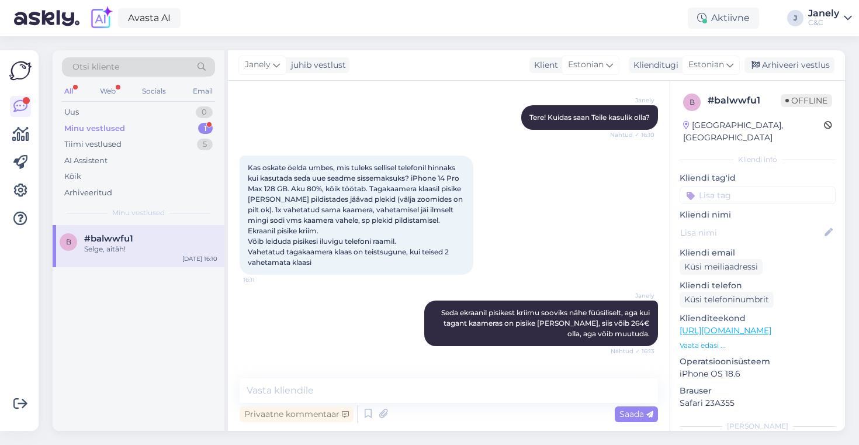
scroll to position [141, 0]
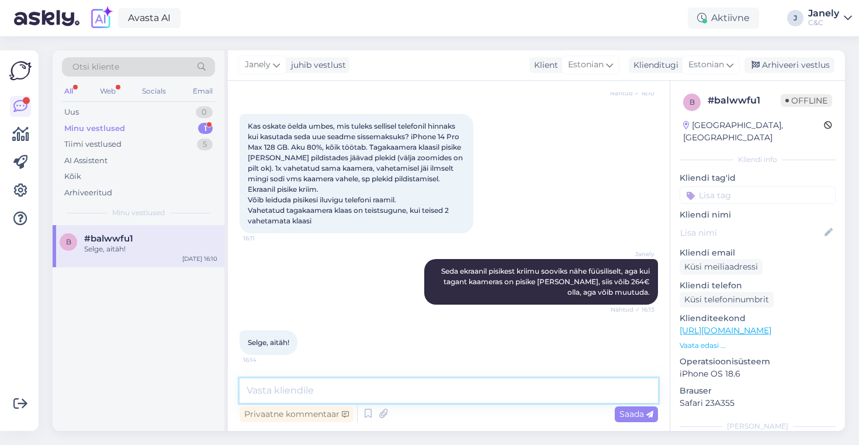
click at [325, 395] on textarea at bounding box center [449, 390] width 418 height 25
type textarea "Ags palun! Kõike head"
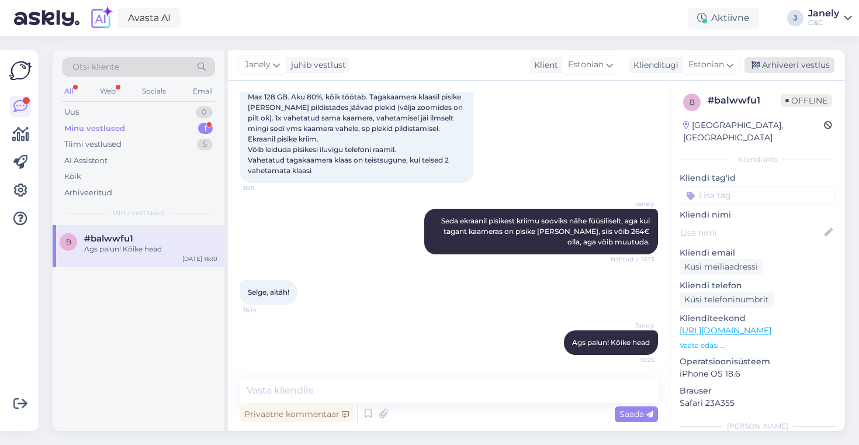
click at [815, 57] on div "Arhiveeri vestlus" at bounding box center [789, 65] width 90 height 16
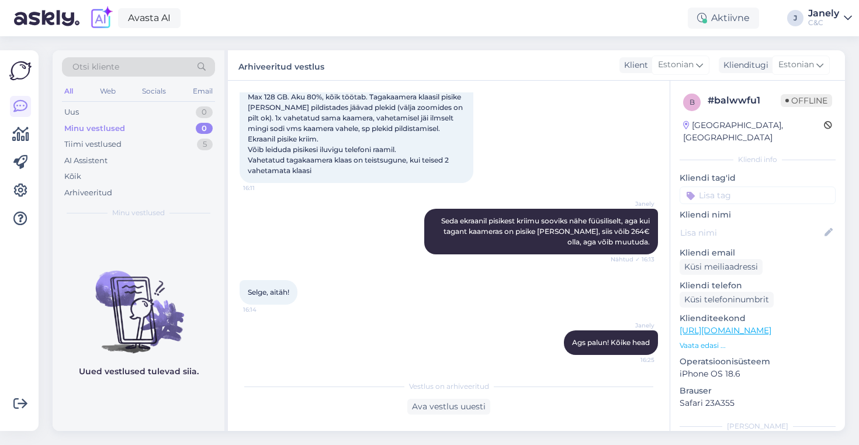
click at [105, 133] on div "Minu vestlused" at bounding box center [94, 129] width 61 height 12
click at [109, 137] on div "Tiimi vestlused 5" at bounding box center [138, 144] width 153 height 16
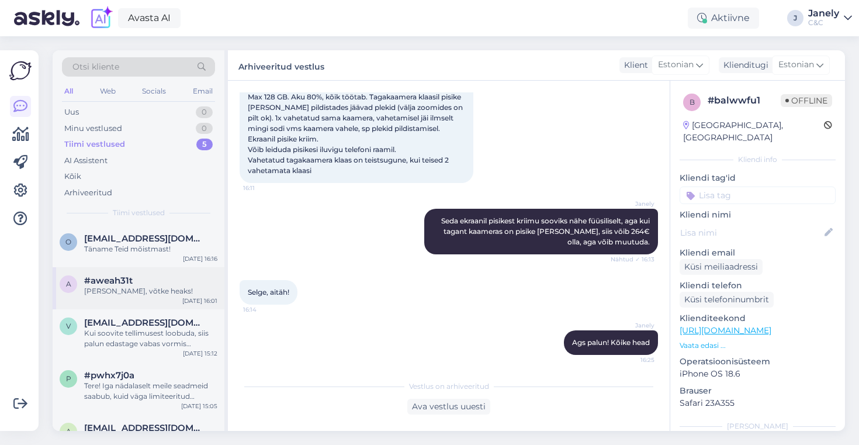
click at [192, 300] on div "[DATE] 16:01" at bounding box center [199, 300] width 35 height 9
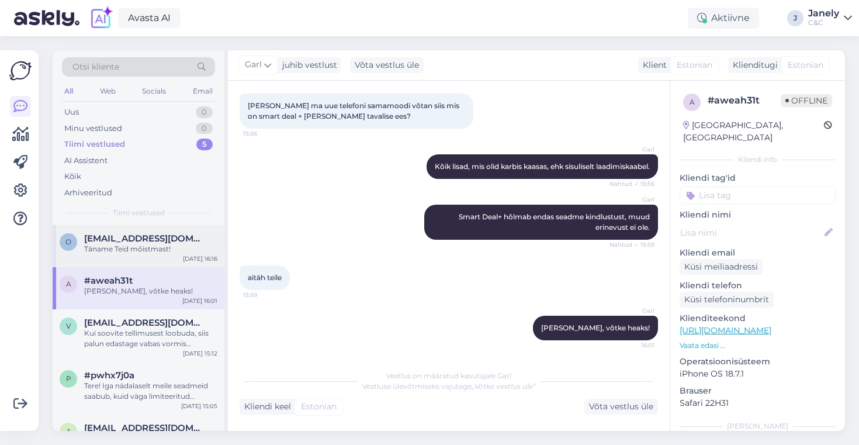
click at [165, 254] on div "o [EMAIL_ADDRESS][DOMAIN_NAME] Täname Teid mõistmast! [DATE] 16:16" at bounding box center [139, 246] width 172 height 42
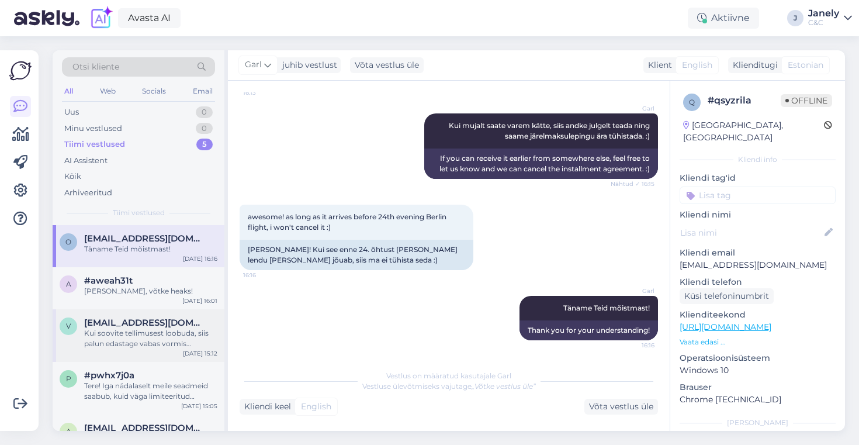
click at [176, 358] on div "v [EMAIL_ADDRESS][DOMAIN_NAME] Kui soovite tellimusest loobuda, siis palun edas…" at bounding box center [139, 335] width 172 height 53
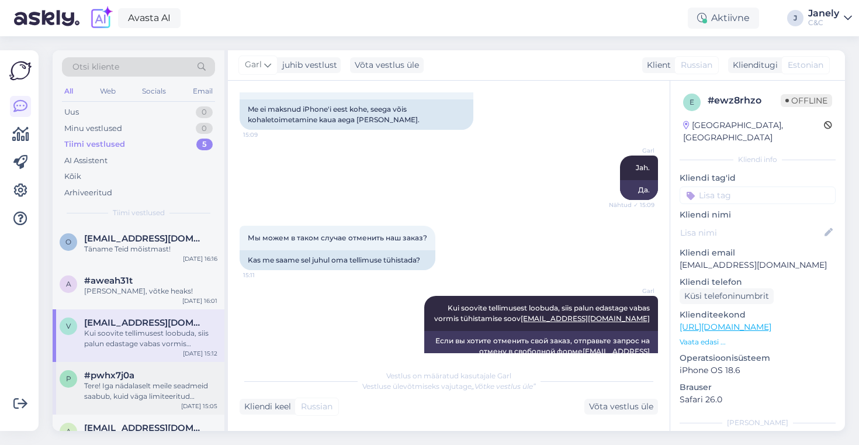
scroll to position [36, 0]
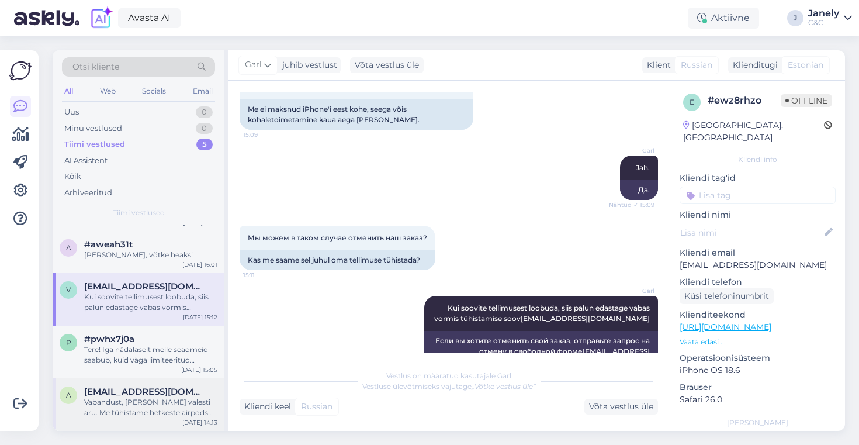
click at [179, 386] on div "a [EMAIL_ADDRESS][DOMAIN_NAME] Vabandust, [PERSON_NAME]. Me tühistame hetkeste …" at bounding box center [139, 404] width 172 height 53
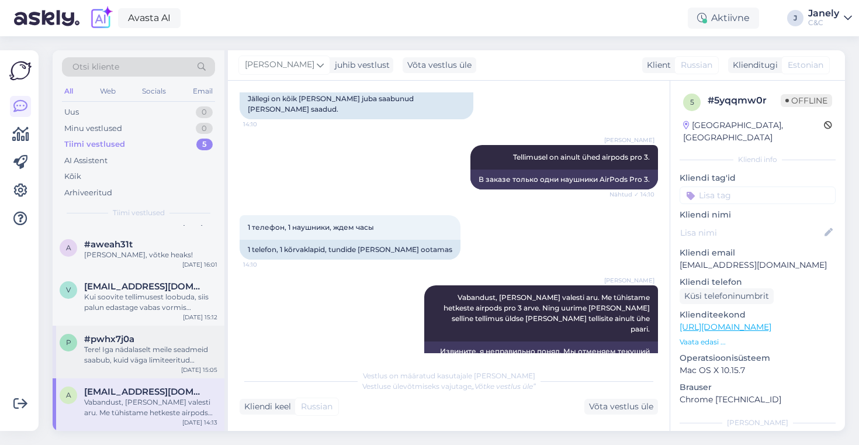
click at [181, 351] on div "Tere! Iga nädalaselt meile seadmeid saabub, kuid väga limiteeritud kogustes, mi…" at bounding box center [150, 354] width 133 height 21
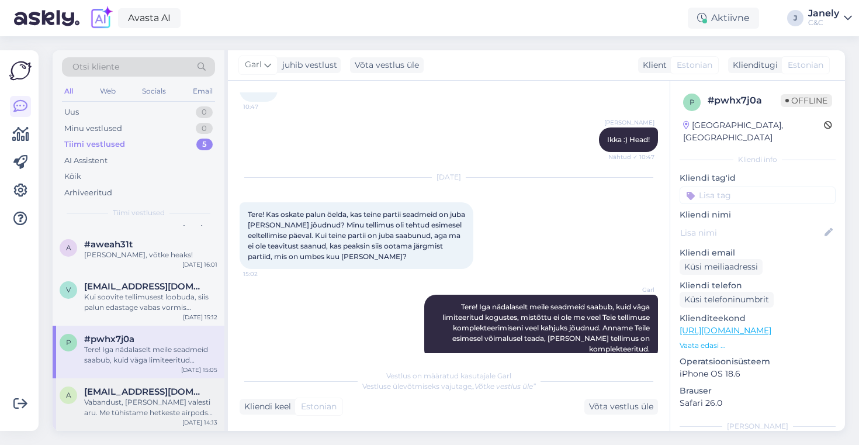
click at [167, 408] on div "Vabandust, [PERSON_NAME] valesti aru. Me tühistame hetkeste airpods pro 3 arve.…" at bounding box center [150, 407] width 133 height 21
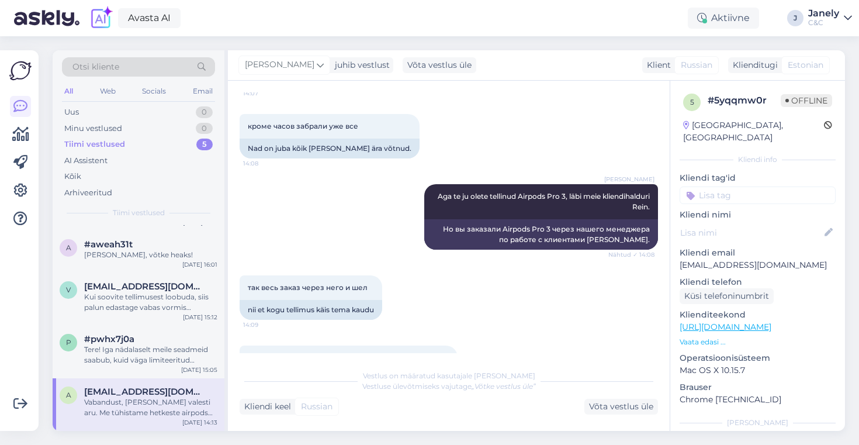
scroll to position [1660, 0]
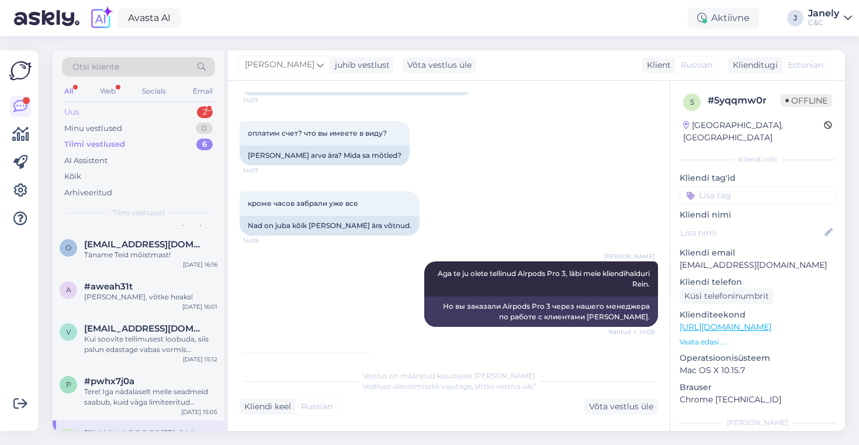
click at [192, 109] on div "Uus 2" at bounding box center [138, 112] width 153 height 16
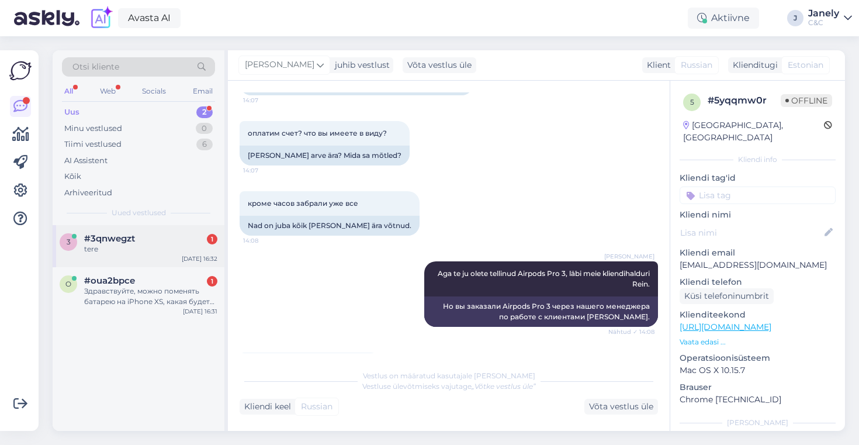
click at [145, 246] on div "tere" at bounding box center [150, 249] width 133 height 11
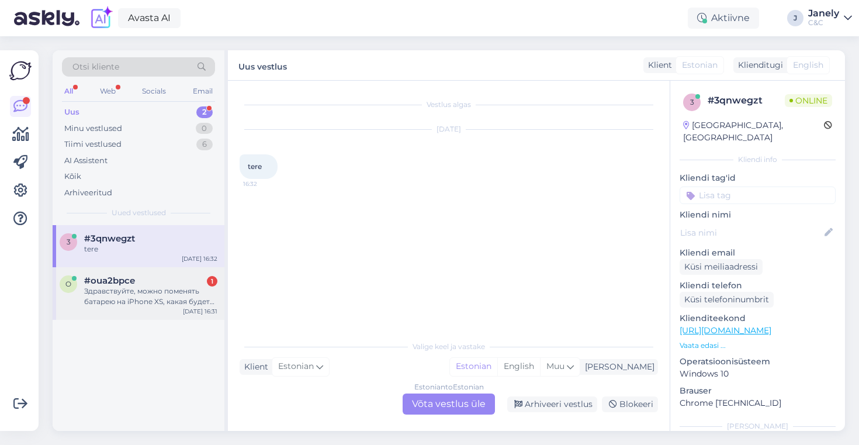
click at [163, 311] on div "o #oua2bpce 1 Здравствуйте, можно поменять батарею на iPhone XS, какая будет це…" at bounding box center [139, 293] width 172 height 53
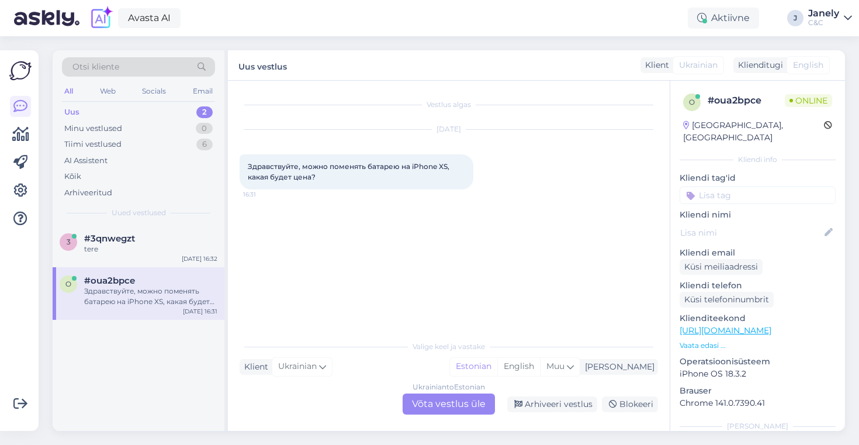
click at [427, 391] on div "Ukrainian to Estonian" at bounding box center [449, 387] width 72 height 11
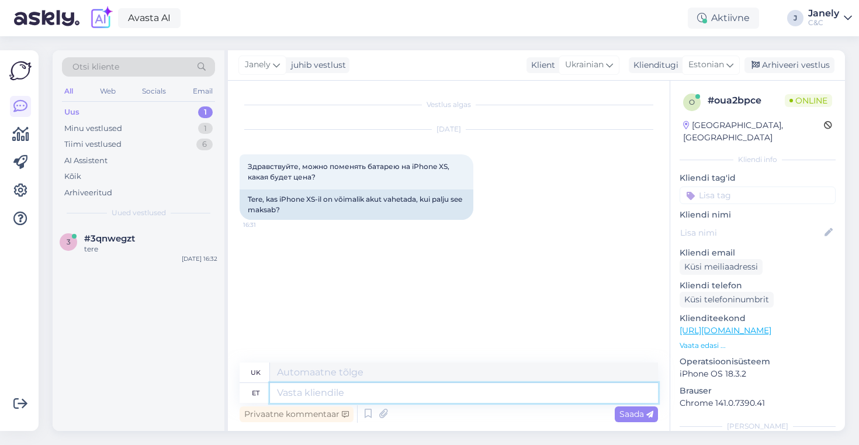
click at [310, 389] on textarea at bounding box center [464, 393] width 388 height 20
type textarea "Tere! J"
type textarea "Привіт!"
type textarea "Tere! Jah, m"
type textarea "Привіт! Так,"
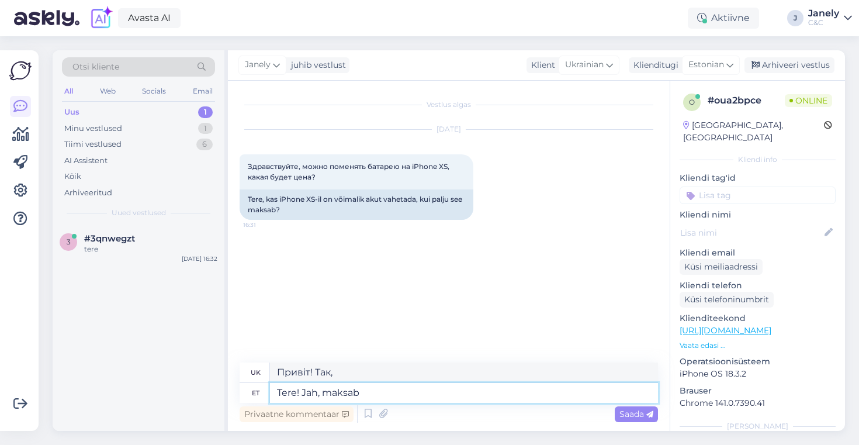
type textarea "Tere! Jah, maksab"
type textarea "Привіт! Так, це коштує."
type textarea "Tere! Jah, maksab 119€"
type textarea "Привіт! Так, це коштує 119 євро"
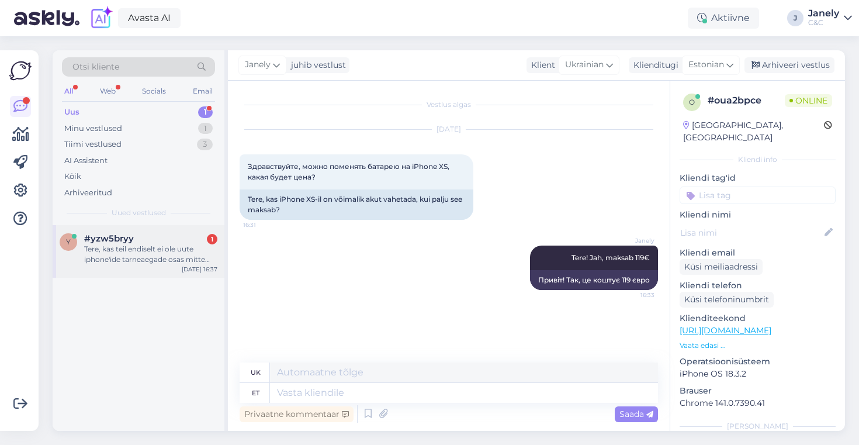
click at [169, 271] on div "y #yzw5bryy 1 Tere, kas teil endiselt ei ole uute iphone'ide tarneaegade osas m…" at bounding box center [139, 251] width 172 height 53
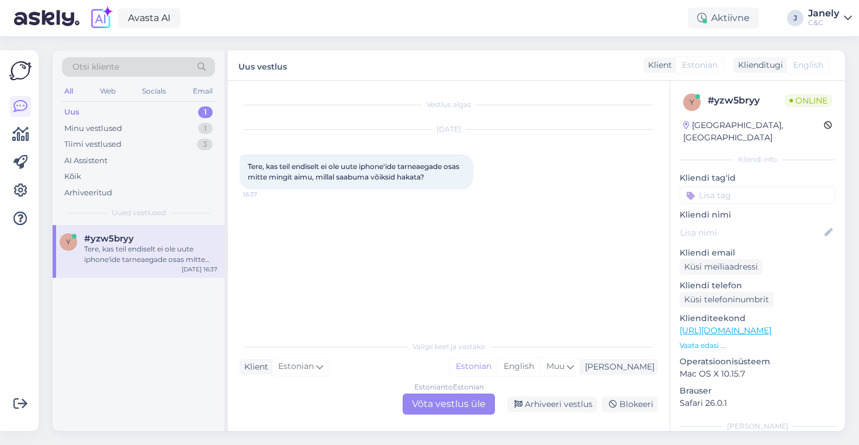
click at [438, 407] on div "Estonian to Estonian Võta vestlus üle" at bounding box center [449, 403] width 92 height 21
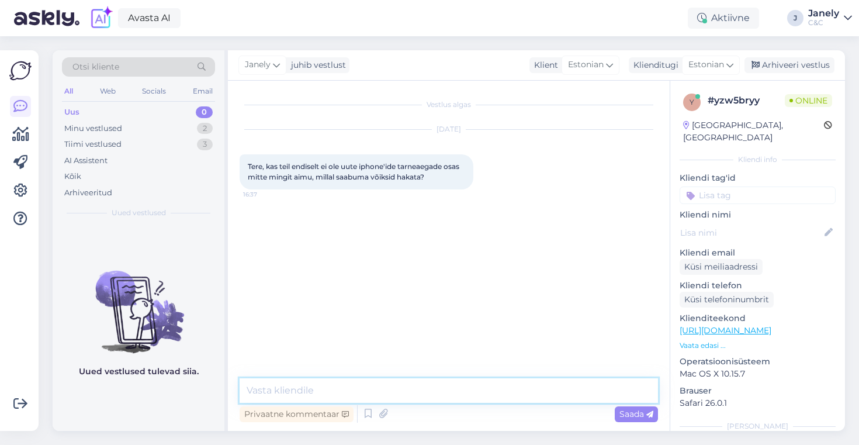
click at [320, 390] on textarea at bounding box center [449, 390] width 418 height 25
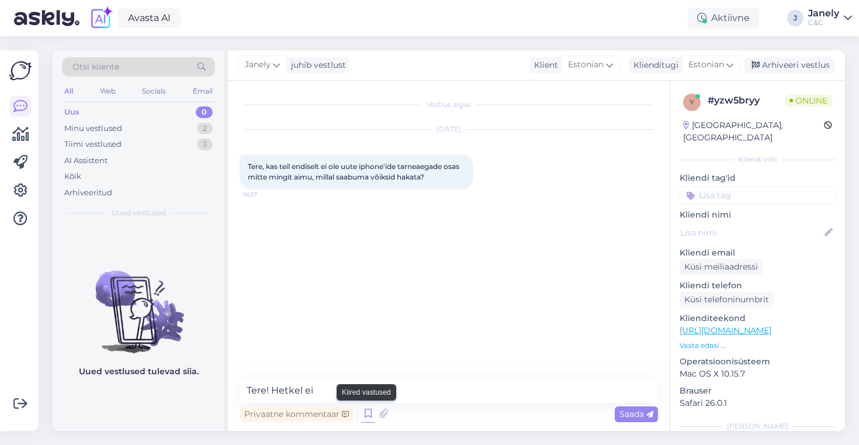
click at [368, 419] on icon at bounding box center [368, 414] width 14 height 18
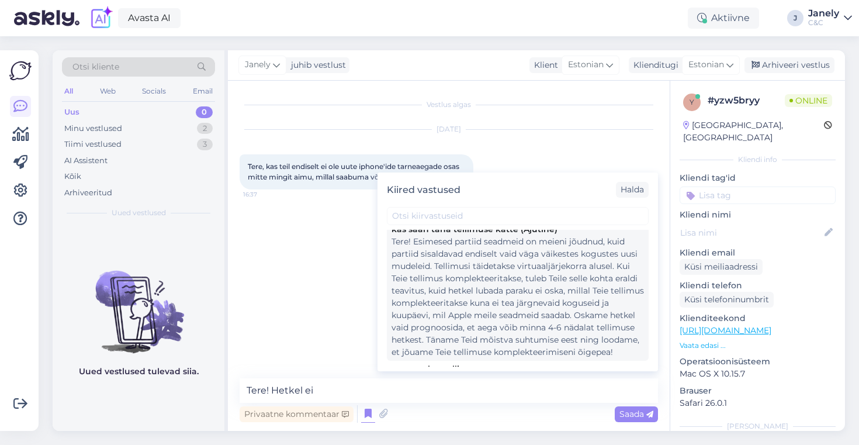
scroll to position [296, 0]
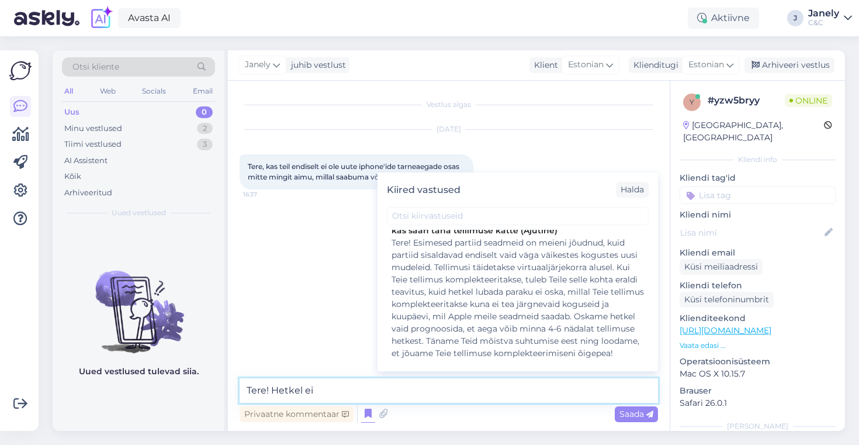
click at [345, 393] on textarea "Tere! Hetkel ei" at bounding box center [449, 390] width 418 height 25
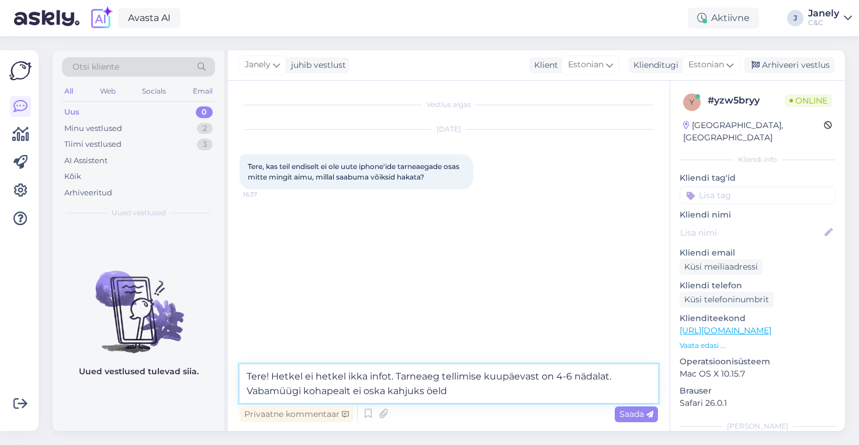
type textarea "Tere! Hetkel ei hetkel ikka infot. Tarneaeg tellimise kuupäevast on 4-6 nädalat…"
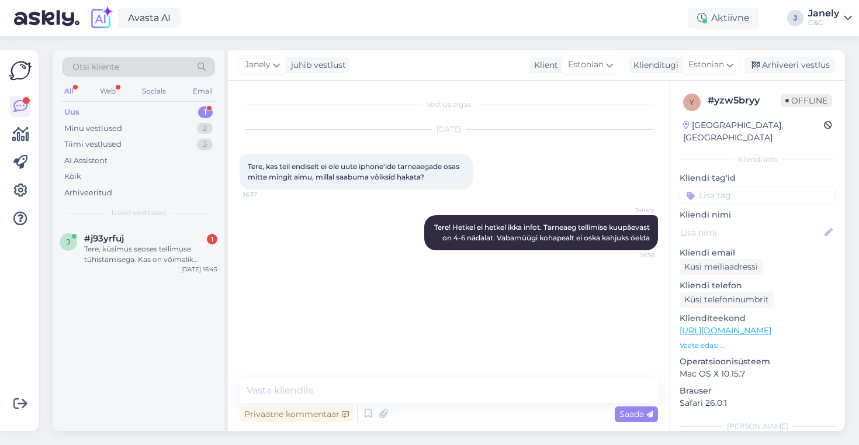
click at [158, 282] on div "j #j93yrfuj 1 [PERSON_NAME], küsimus seoses tellimuse tühistamisega. Kas on või…" at bounding box center [139, 328] width 172 height 206
click at [137, 259] on div "Tere, küsimus seoses tellimuse tühistamisega. Kas on võimalik tühistada tellimu…" at bounding box center [150, 254] width 133 height 21
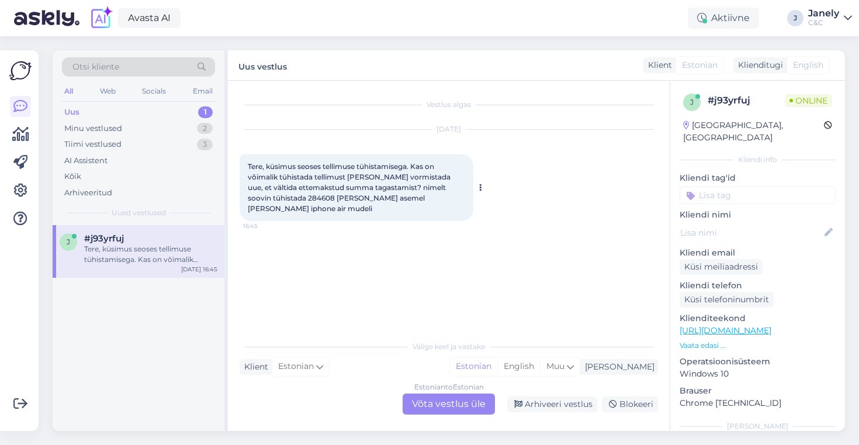
click at [293, 202] on div "Tere, küsimus seoses tellimuse tühistamisega. Kas on võimalik tühistada tellimu…" at bounding box center [357, 187] width 234 height 67
copy span "284608"
click at [202, 336] on div "j #j93yrfuj [PERSON_NAME], küsimus seoses tellimuse tühistamisega. Kas on võima…" at bounding box center [139, 328] width 172 height 206
click at [294, 197] on span "Tere, küsimus seoses tellimuse tühistamisega. Kas on võimalik tühistada tellimu…" at bounding box center [350, 187] width 205 height 51
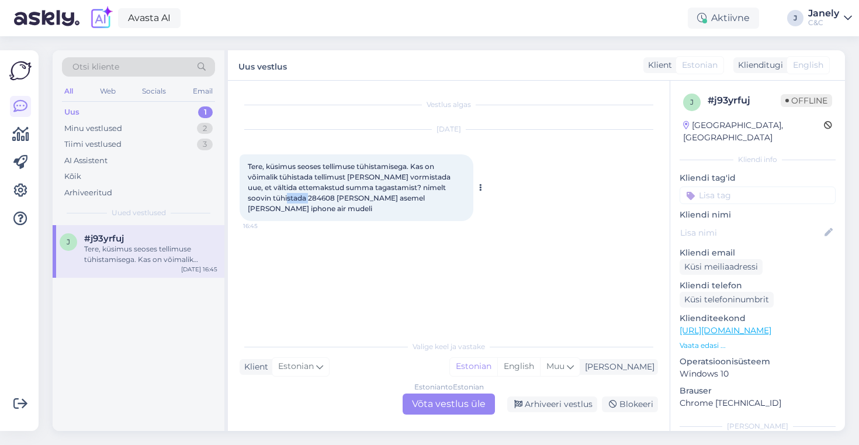
click at [294, 197] on span "Tere, küsimus seoses tellimuse tühistamisega. Kas on võimalik tühistada tellimu…" at bounding box center [350, 187] width 205 height 51
copy span "284608"
click at [375, 195] on span "Tere, küsimus seoses tellimuse tühistamisega. Kas on võimalik tühistada tellimu…" at bounding box center [350, 187] width 205 height 51
click at [440, 400] on div "Estonian to Estonian Võta vestlus üle" at bounding box center [449, 403] width 92 height 21
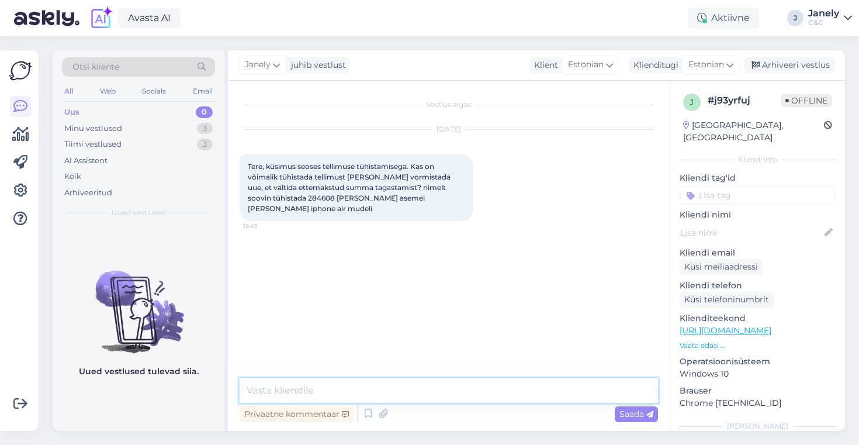
click at [389, 386] on textarea at bounding box center [449, 390] width 418 height 25
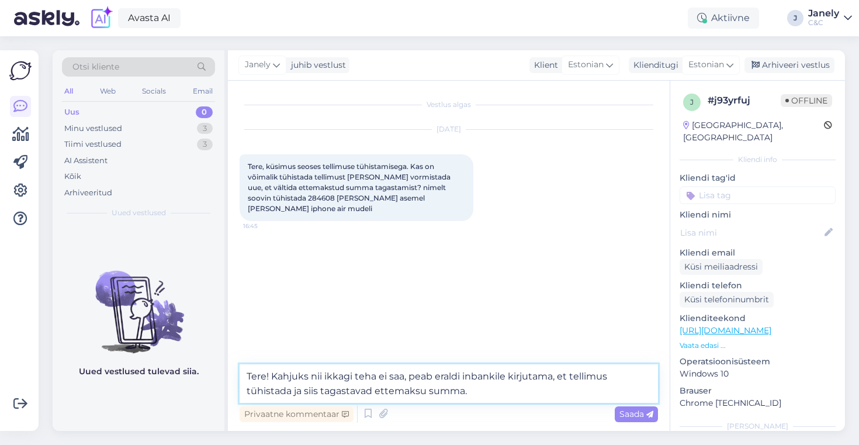
type textarea "Tere! Kahjuks nii ikkagi teha ei saa, peab eraldi inbankile kirjutama, et telli…"
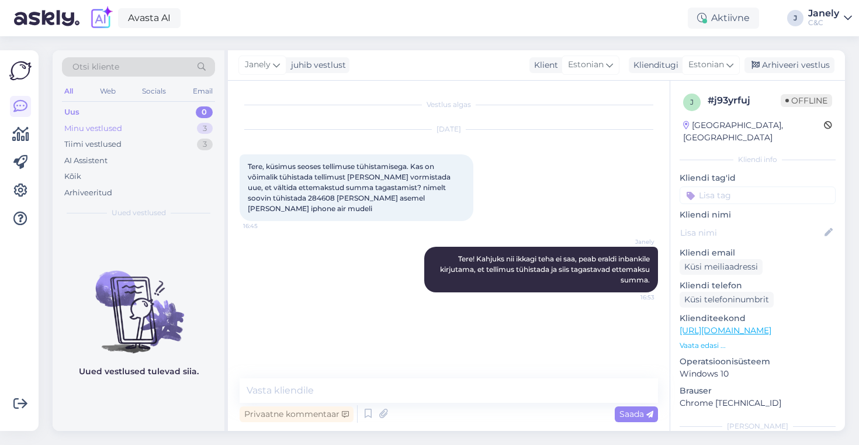
click at [169, 133] on div "Minu vestlused 3" at bounding box center [138, 128] width 153 height 16
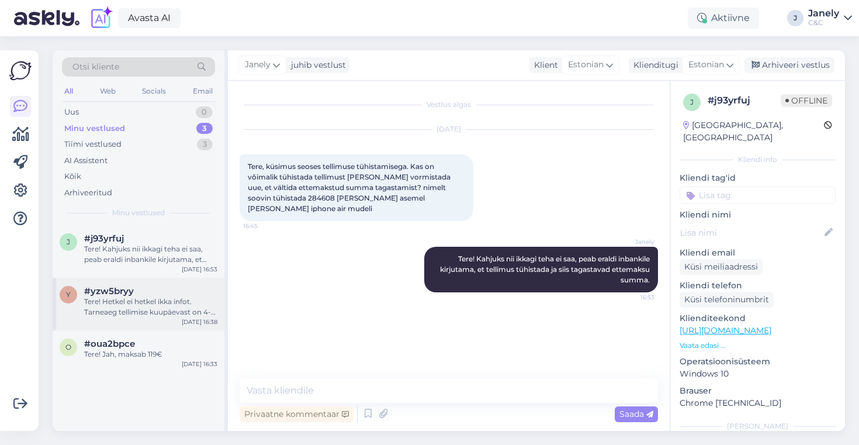
click at [176, 304] on div "Tere! Hetkel ei hetkel ikka infot. Tarneaeg tellimise kuupäevast on 4-6 nädalat…" at bounding box center [150, 306] width 133 height 21
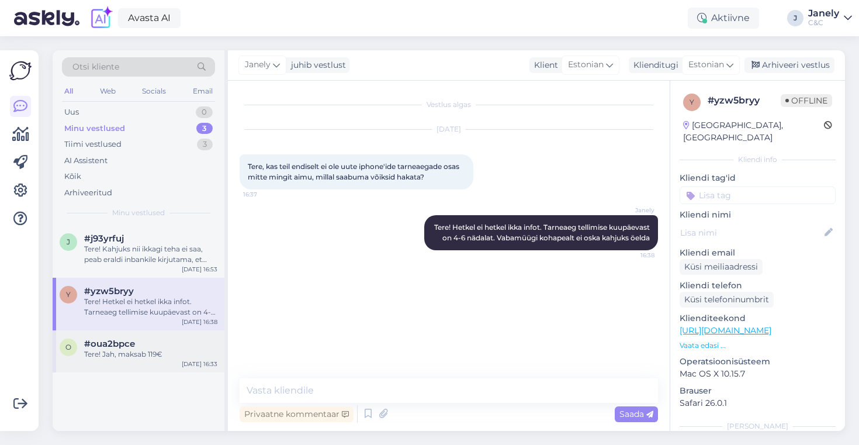
click at [179, 342] on div "#oua2bpce" at bounding box center [150, 343] width 133 height 11
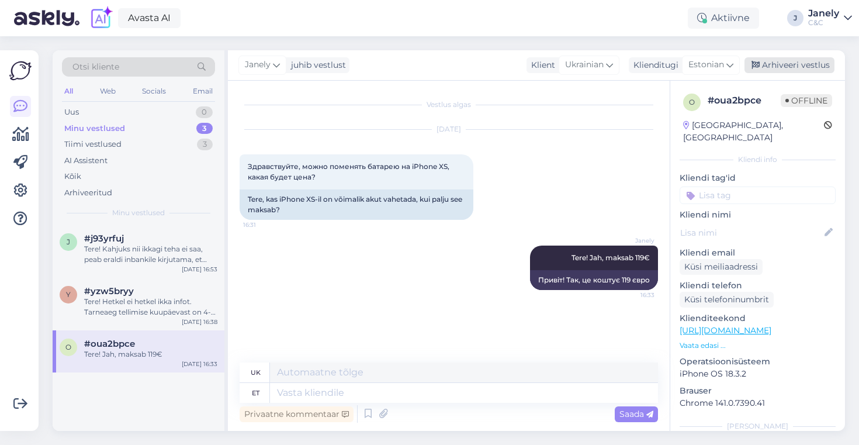
click at [801, 66] on div "Arhiveeri vestlus" at bounding box center [789, 65] width 90 height 16
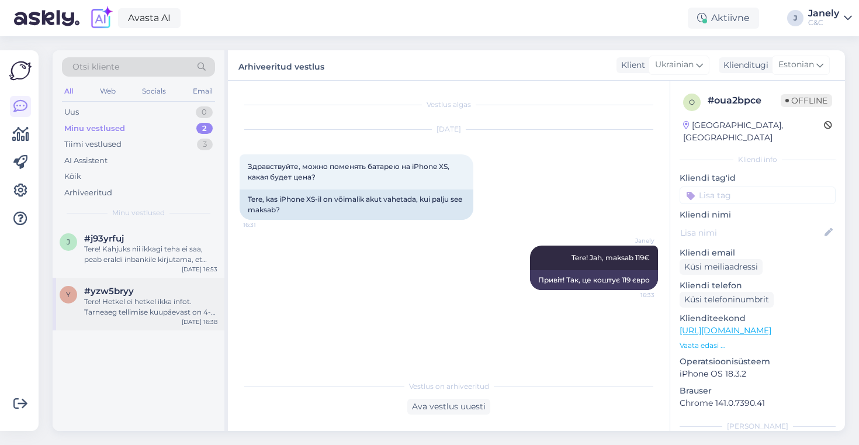
click at [153, 313] on div "Tere! Hetkel ei hetkel ikka infot. Tarneaeg tellimise kuupäevast on 4-6 nädalat…" at bounding box center [150, 306] width 133 height 21
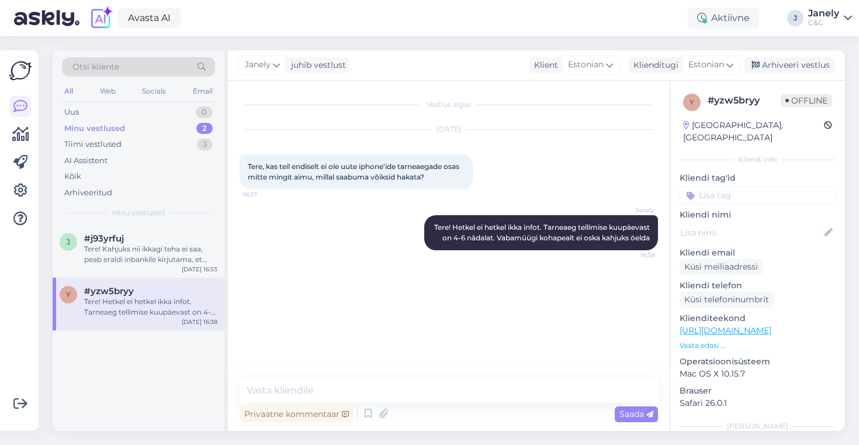
click at [781, 96] on span "Offline" at bounding box center [806, 100] width 51 height 13
click at [782, 63] on div "Arhiveeri vestlus" at bounding box center [789, 65] width 90 height 16
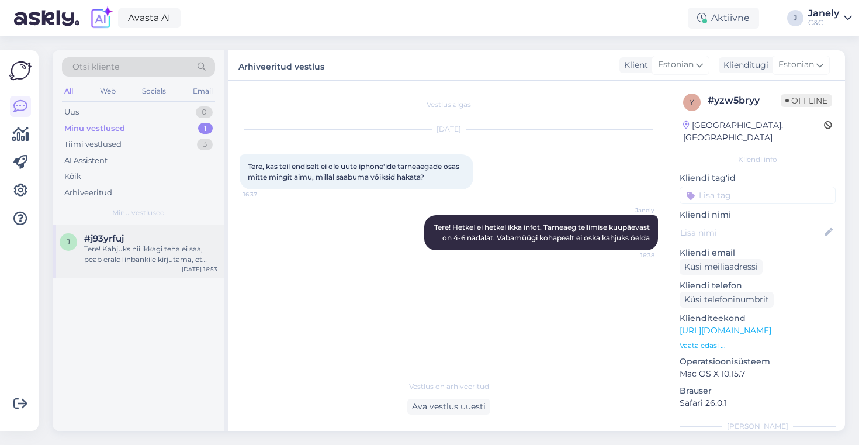
click at [147, 249] on div "Tere! Kahjuks nii ikkagi teha ei saa, peab eraldi inbankile kirjutama, et telli…" at bounding box center [150, 254] width 133 height 21
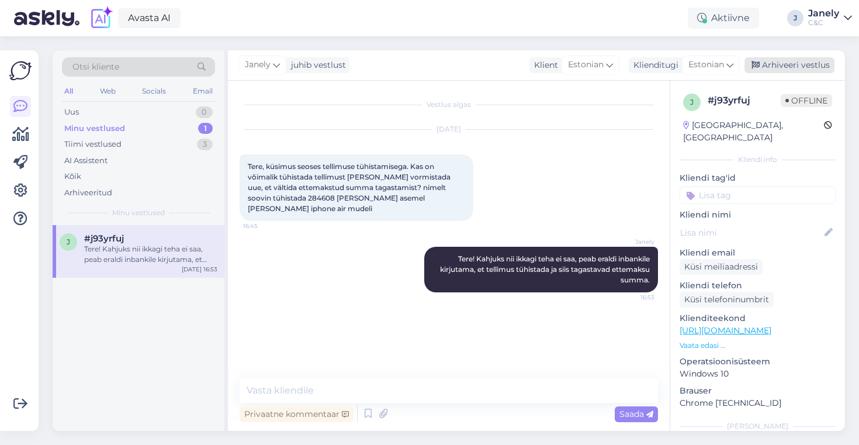
click at [819, 63] on div "Arhiveeri vestlus" at bounding box center [789, 65] width 90 height 16
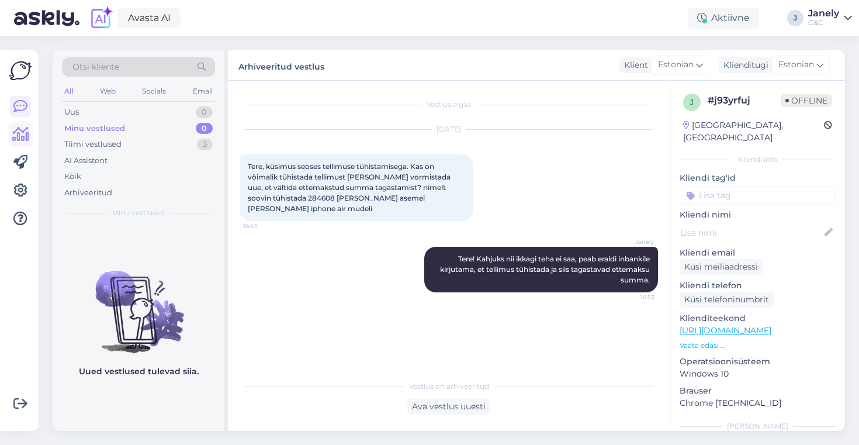
click at [20, 133] on icon at bounding box center [20, 134] width 17 height 14
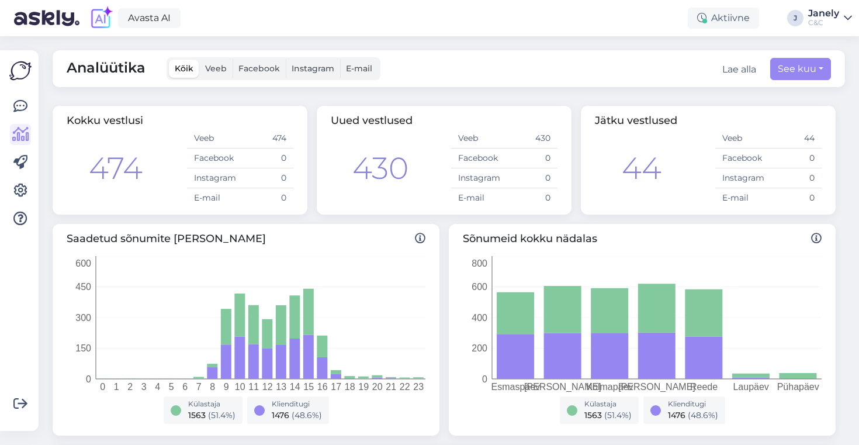
click at [22, 76] on img at bounding box center [20, 71] width 22 height 22
click at [15, 99] on icon at bounding box center [20, 106] width 14 height 14
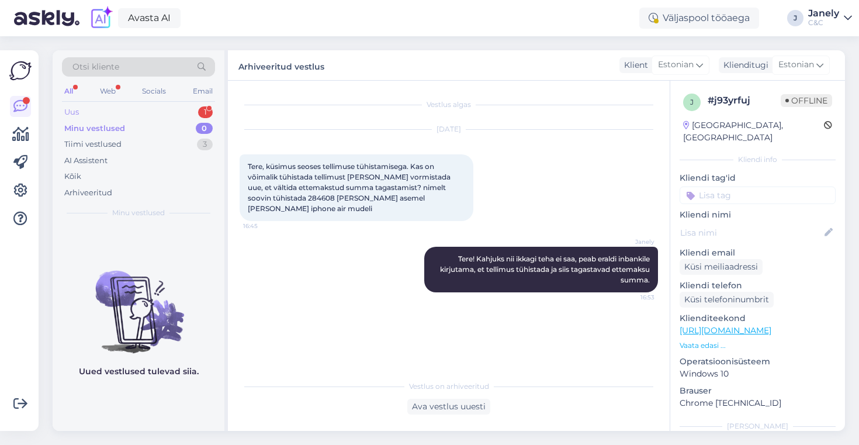
click at [162, 109] on div "Uus 1" at bounding box center [138, 112] width 153 height 16
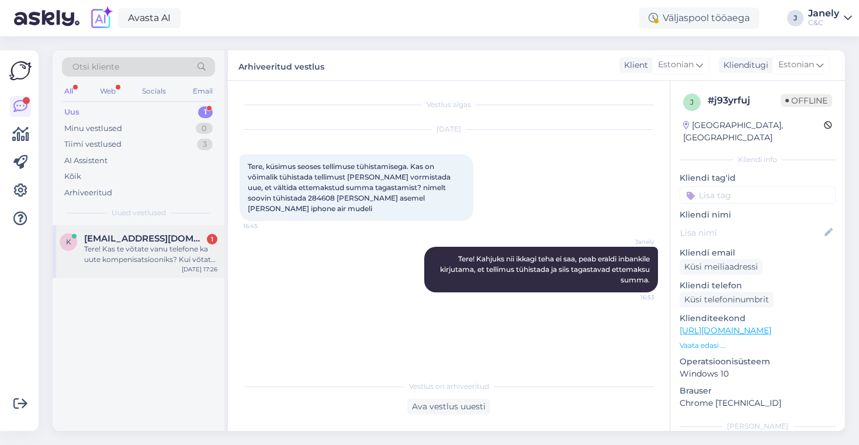
click at [178, 241] on span "[EMAIL_ADDRESS][DOMAIN_NAME]" at bounding box center [145, 238] width 122 height 11
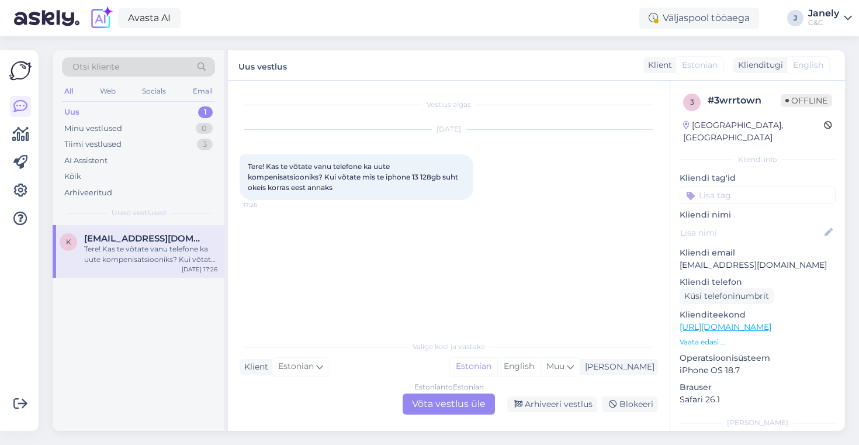
click at [452, 404] on div "Estonian to Estonian Võta vestlus üle" at bounding box center [449, 403] width 92 height 21
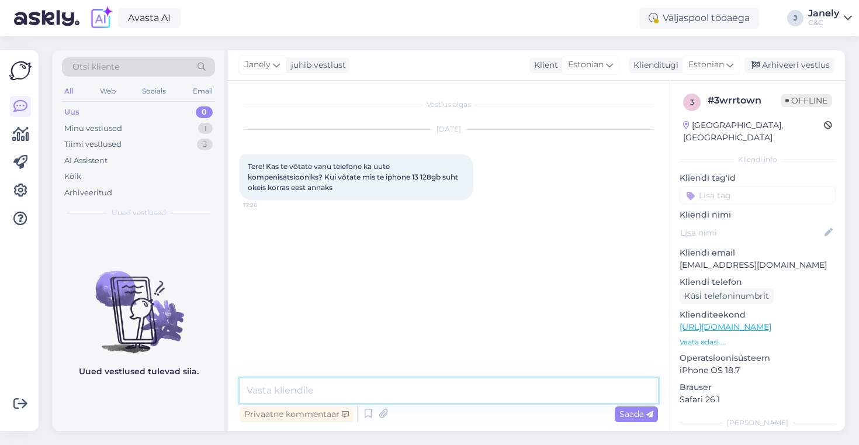
click at [384, 392] on textarea at bounding box center [449, 390] width 418 height 25
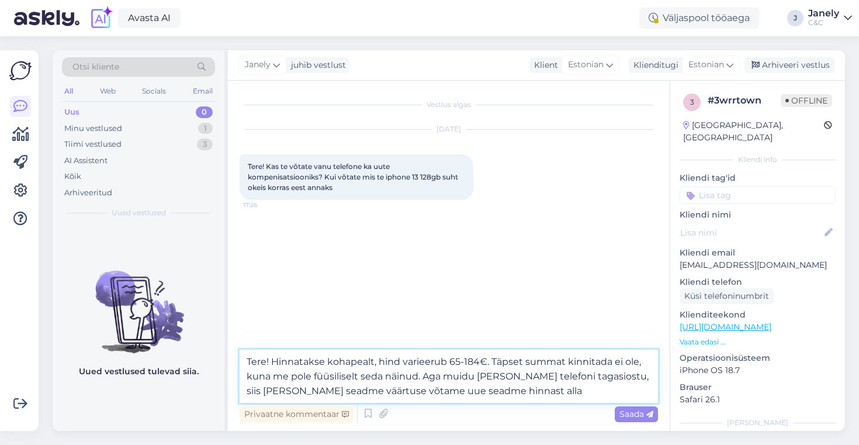
type textarea "Tere! Hinnatakse kohapealt, hind varieerub 65-184€. Täpset summat kinnitada ei …"
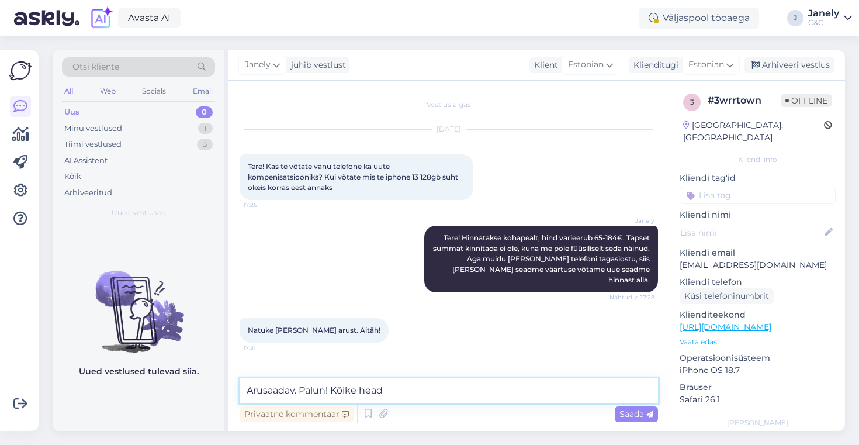
type textarea "Arusaadav. Palun! Kõike head!"
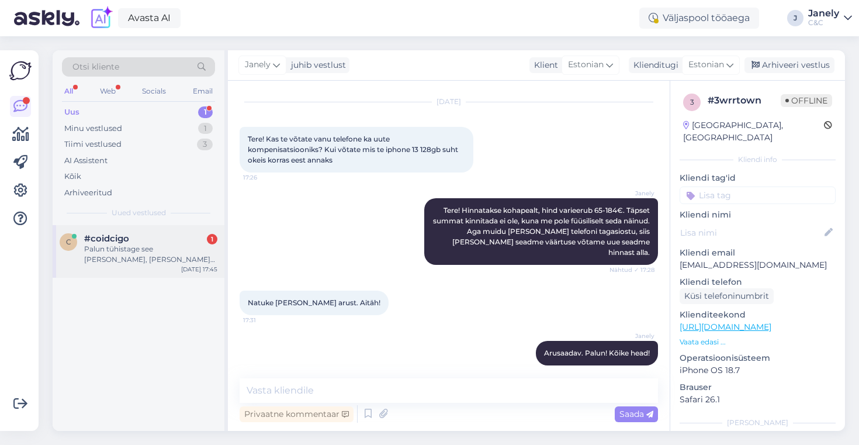
click at [154, 253] on div "Palun tühistage see [PERSON_NAME], [PERSON_NAME] mujalt oma telefoni kätte" at bounding box center [150, 254] width 133 height 21
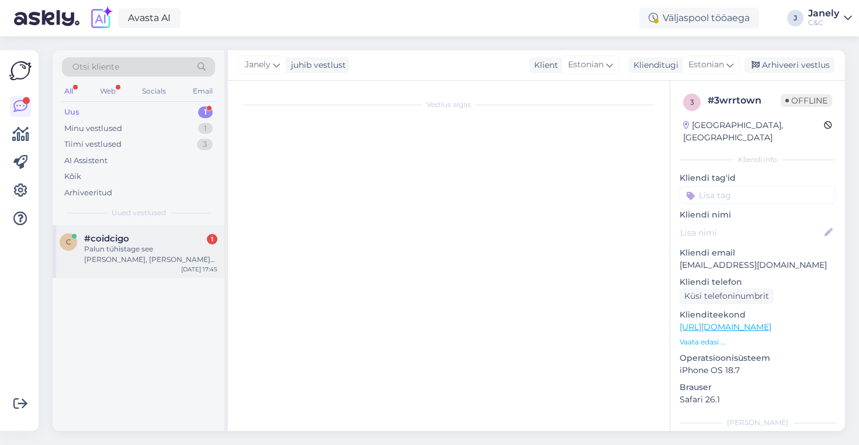
scroll to position [0, 0]
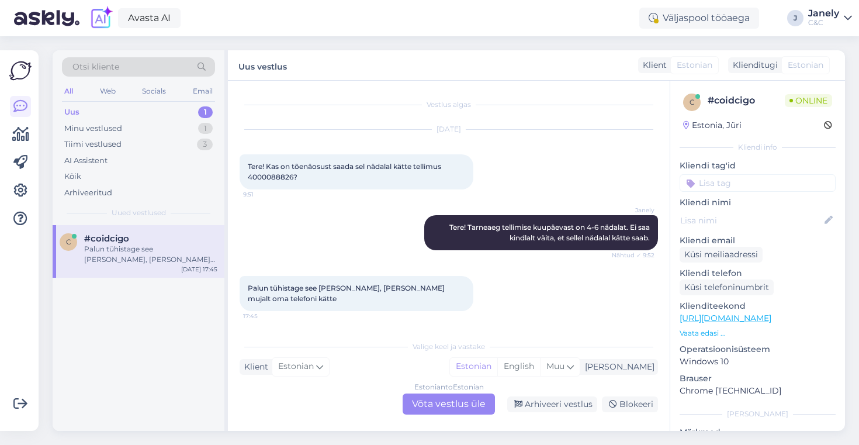
click at [441, 394] on div "Estonian to Estonian Võta vestlus üle" at bounding box center [449, 403] width 92 height 21
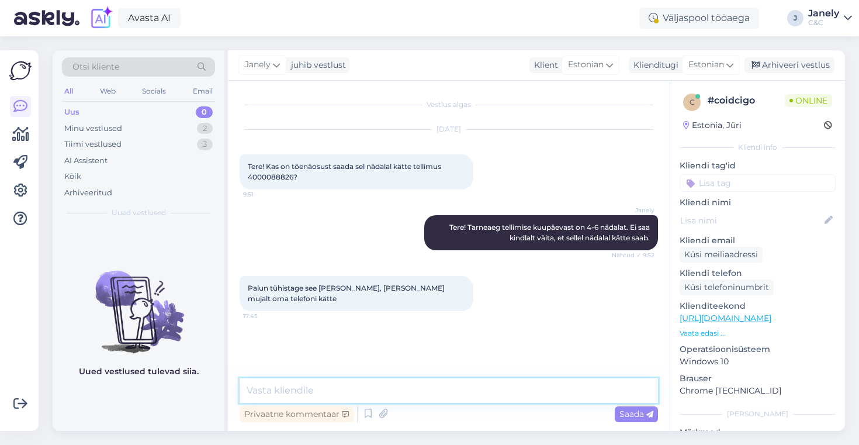
click at [400, 380] on textarea at bounding box center [449, 390] width 418 height 25
type textarea "E"
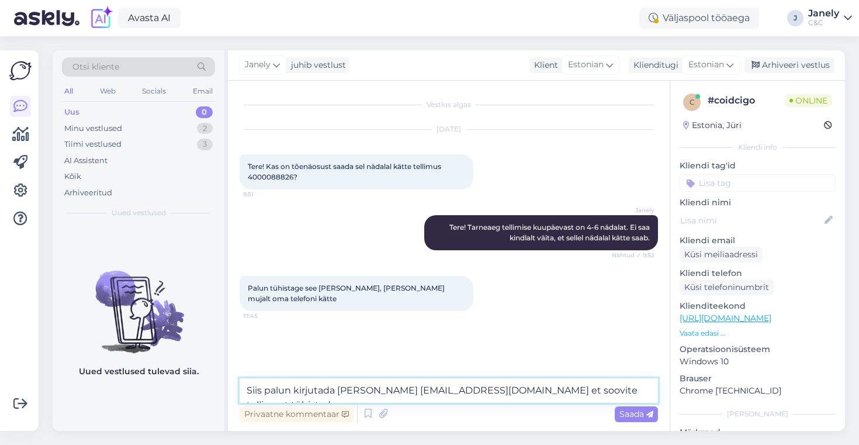
type textarea "Siis palun kirjutada [PERSON_NAME] [EMAIL_ADDRESS][DOMAIN_NAME] et soovite tell…"
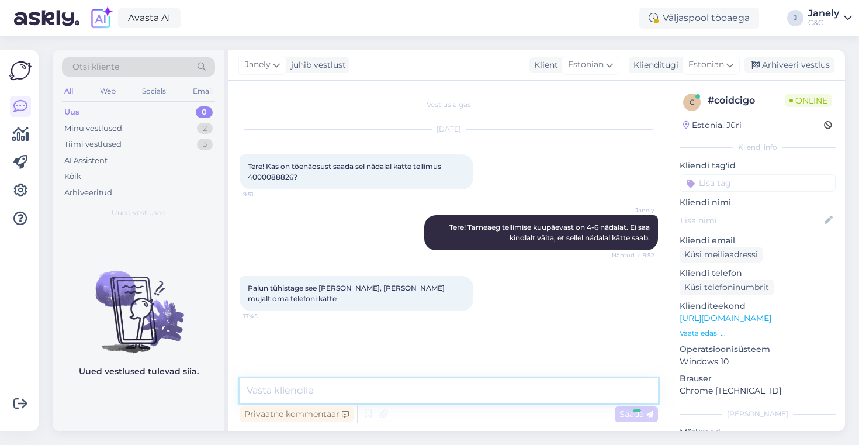
scroll to position [6, 0]
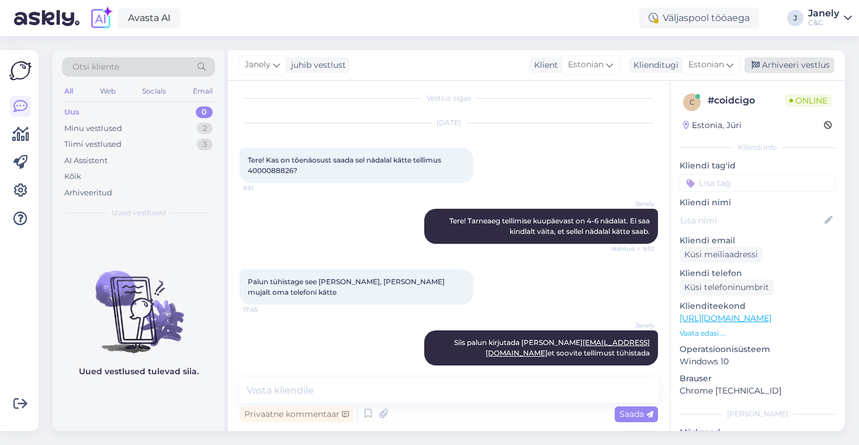
click at [778, 63] on div "Arhiveeri vestlus" at bounding box center [789, 65] width 90 height 16
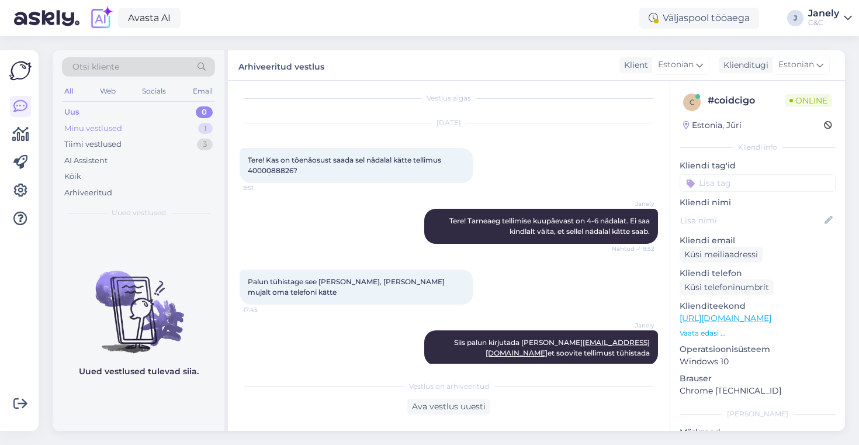
click at [171, 123] on div "Minu vestlused 1" at bounding box center [138, 128] width 153 height 16
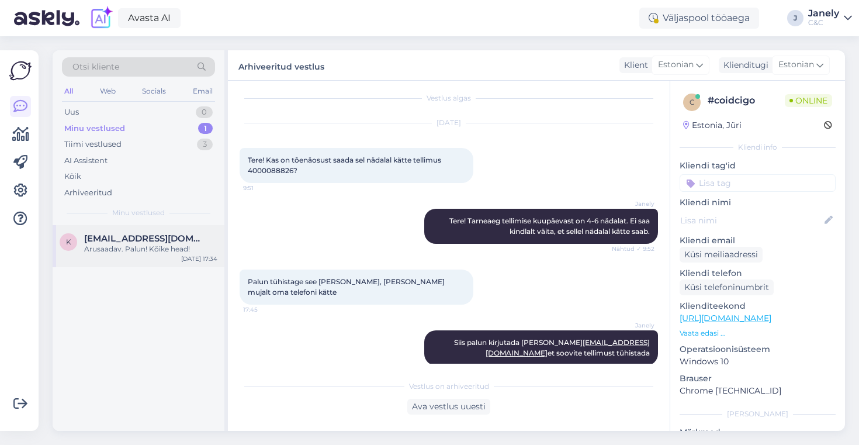
click at [124, 247] on div "Arusaadav. Palun! Kõike head!" at bounding box center [150, 249] width 133 height 11
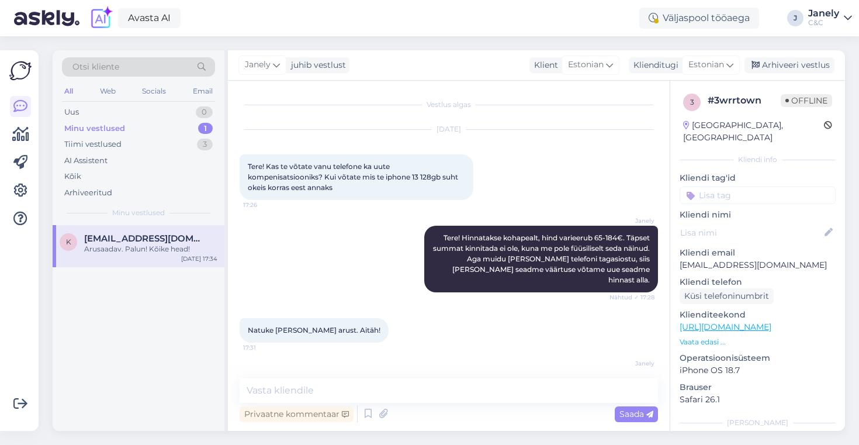
scroll to position [27, 0]
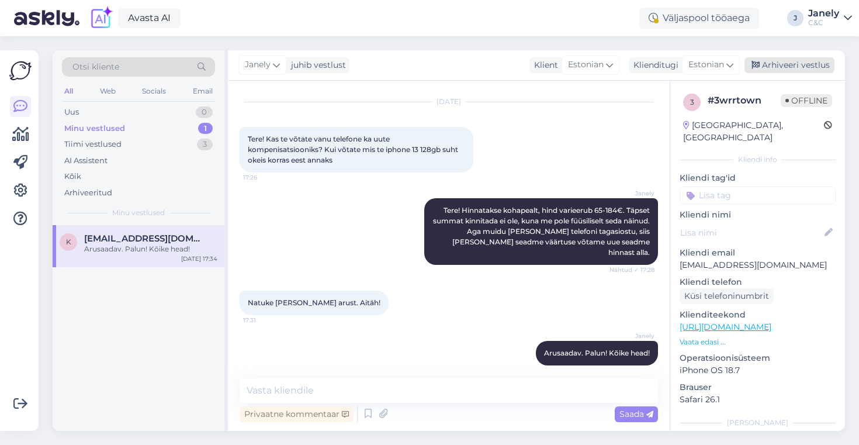
click at [795, 70] on div "Arhiveeri vestlus" at bounding box center [789, 65] width 90 height 16
